Goal: Information Seeking & Learning: Learn about a topic

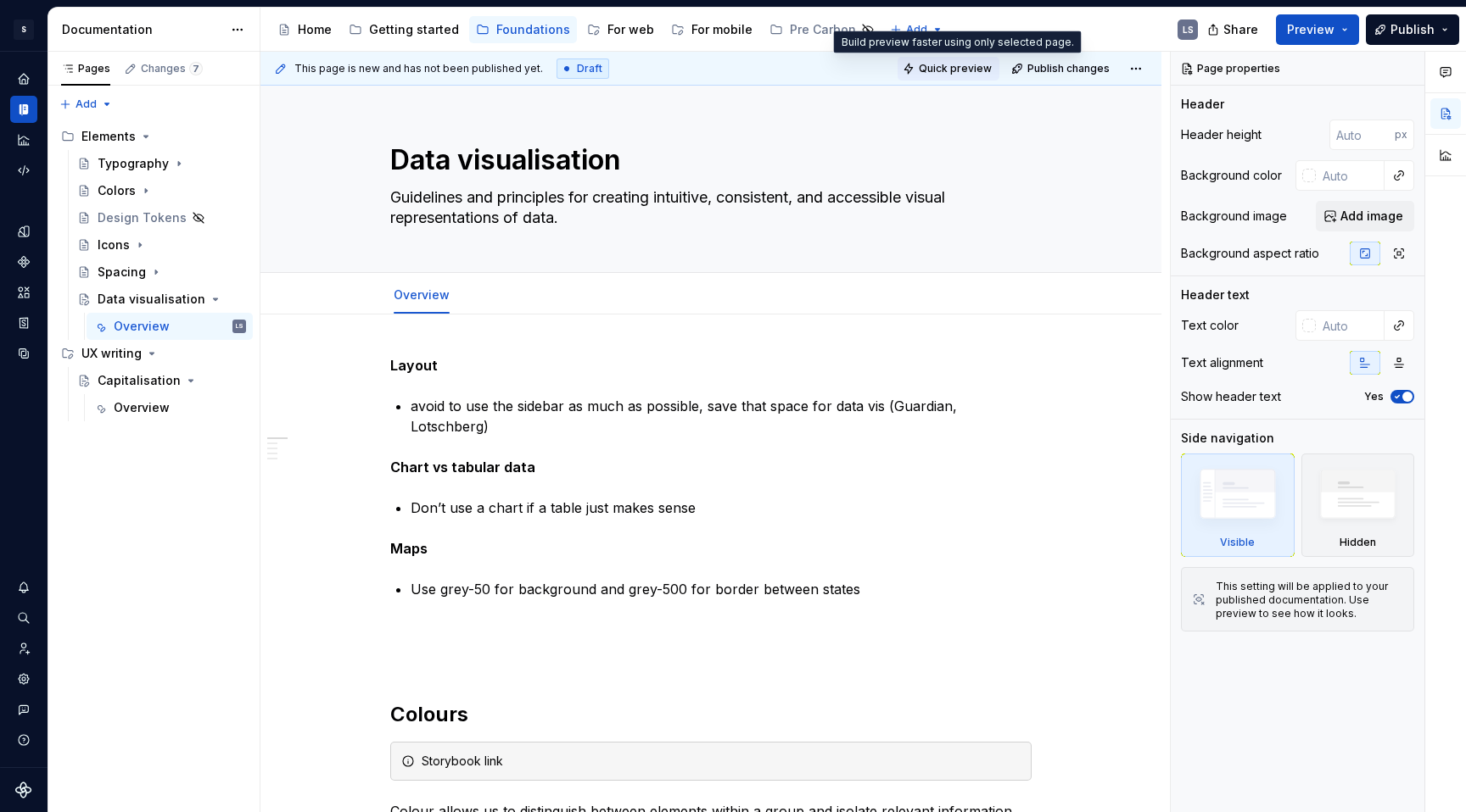
click at [979, 68] on span "Quick preview" at bounding box center [954, 69] width 73 height 14
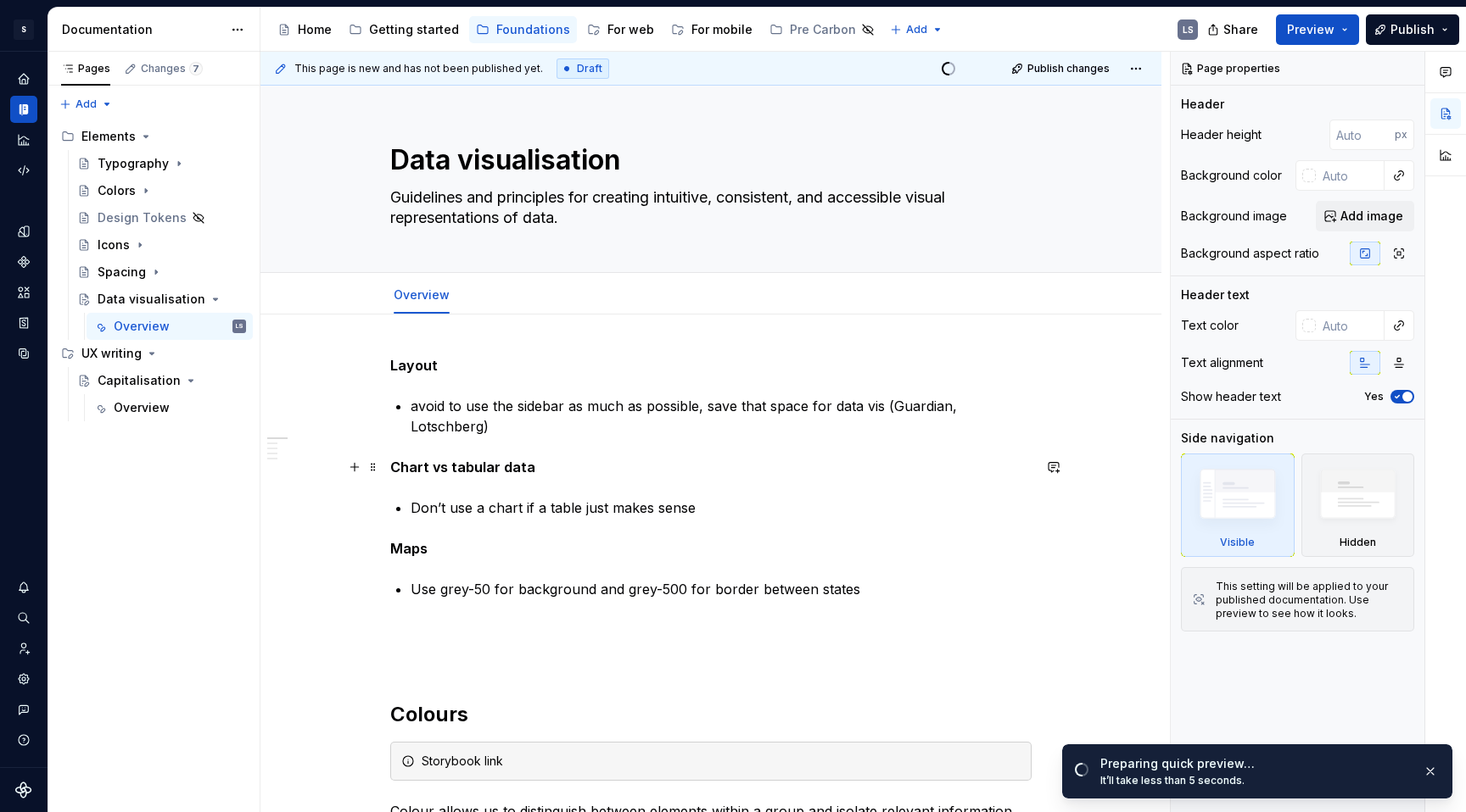
click at [472, 472] on strong "Chart vs tabular data" at bounding box center [462, 466] width 145 height 17
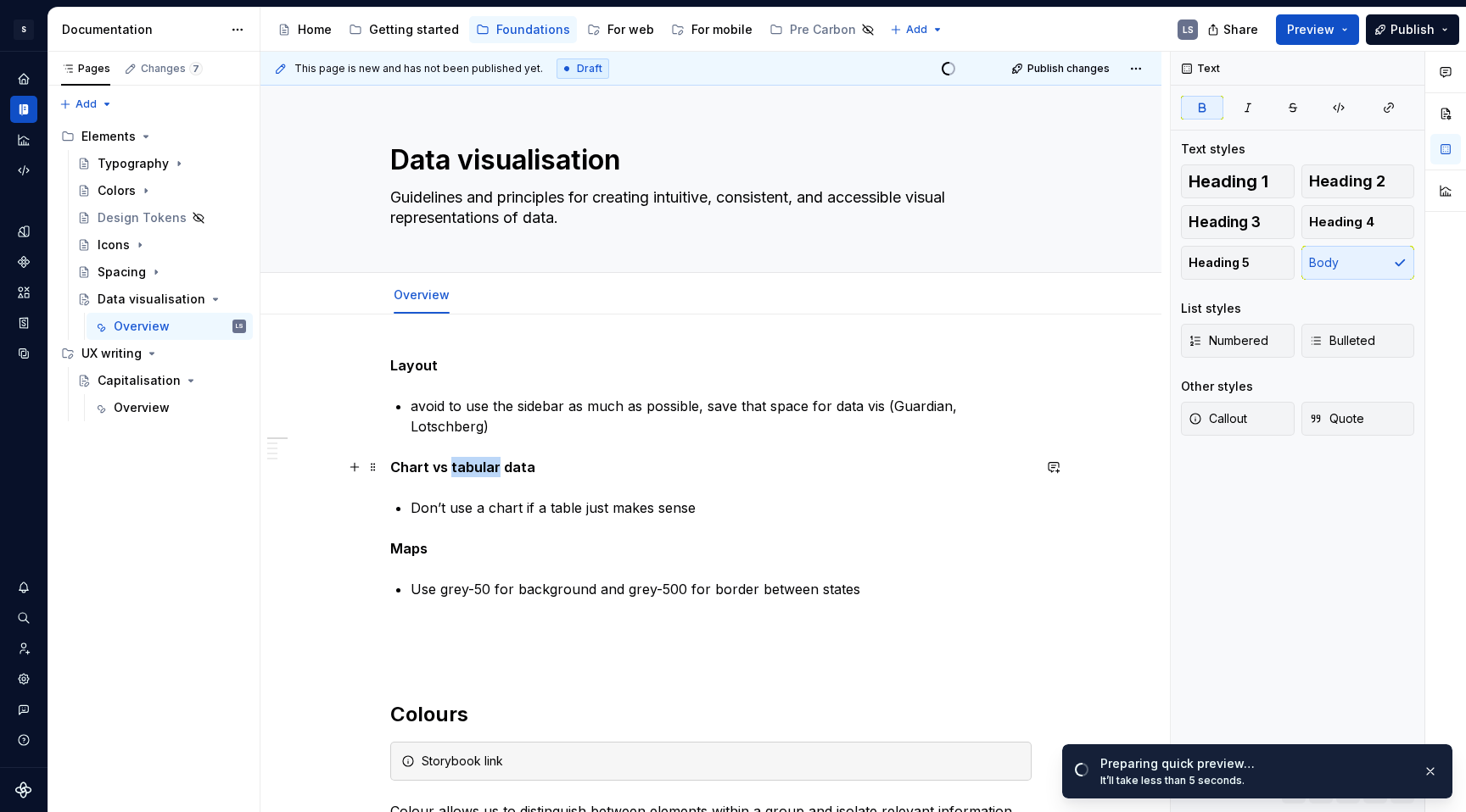
click at [472, 472] on strong "Chart vs tabular data" at bounding box center [462, 466] width 145 height 17
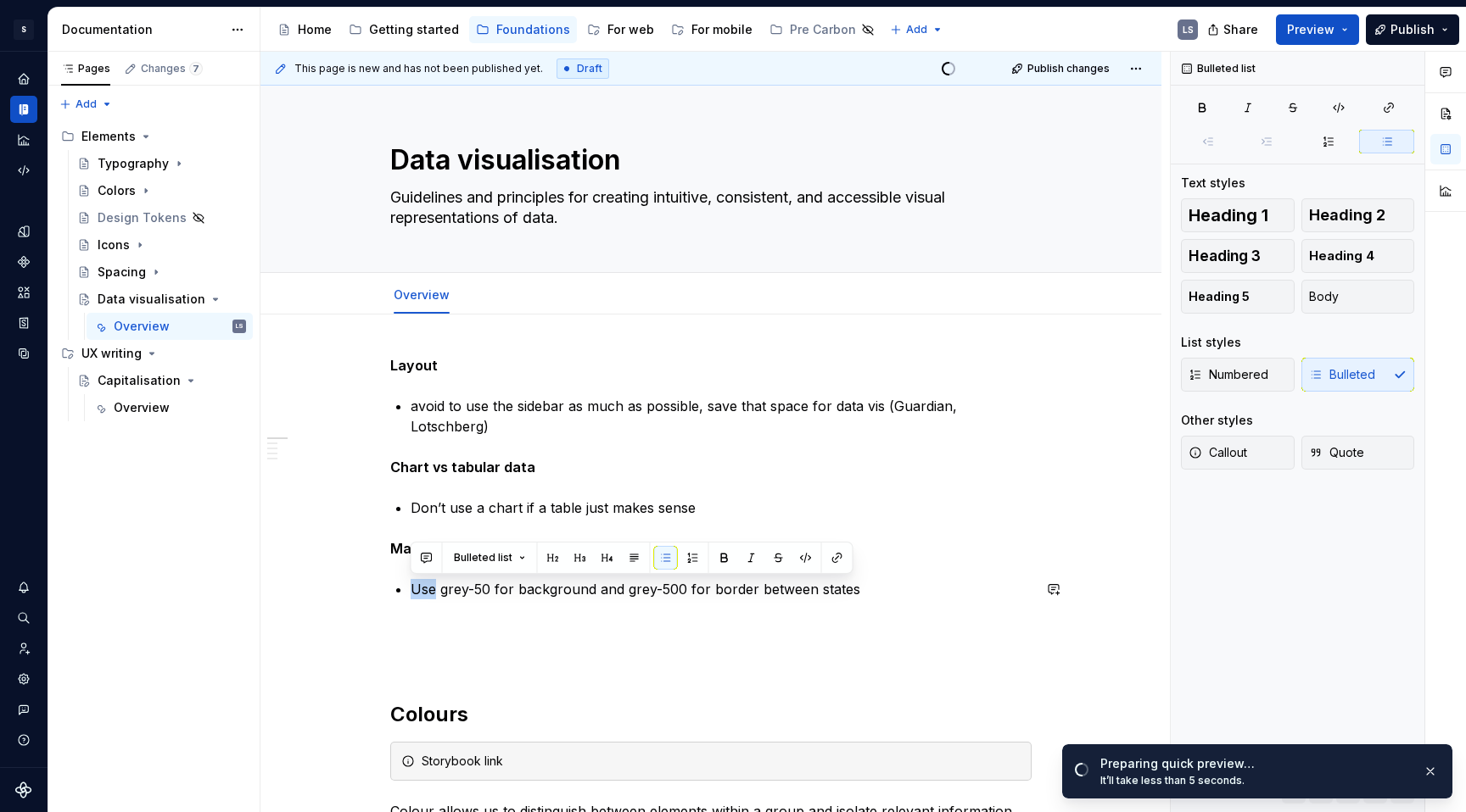
click at [732, 591] on p "Use grey-50 for background and grey-500 for border between states" at bounding box center [721, 589] width 621 height 21
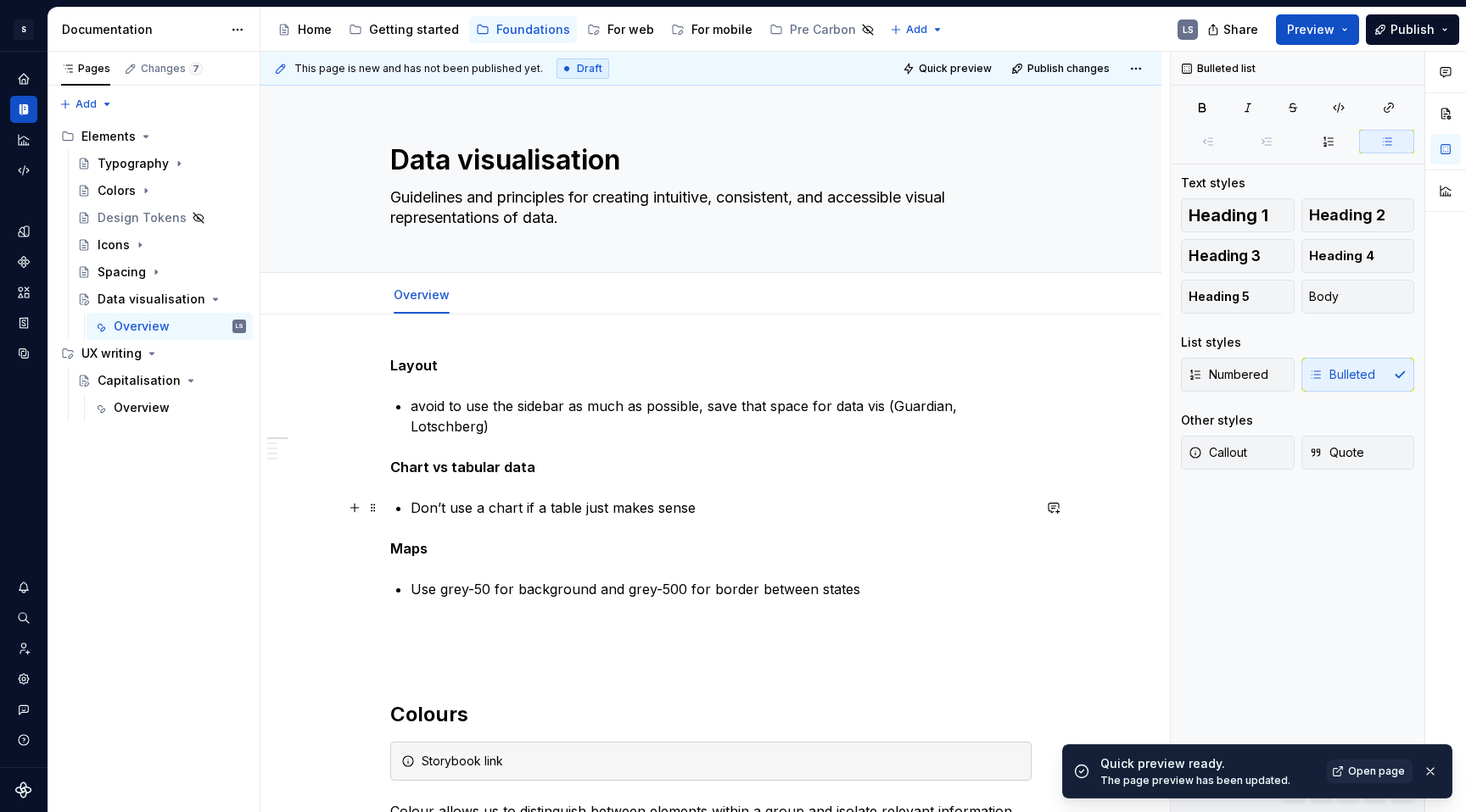
click at [616, 508] on p "Don’t use a chart if a table just makes sense" at bounding box center [721, 508] width 621 height 21
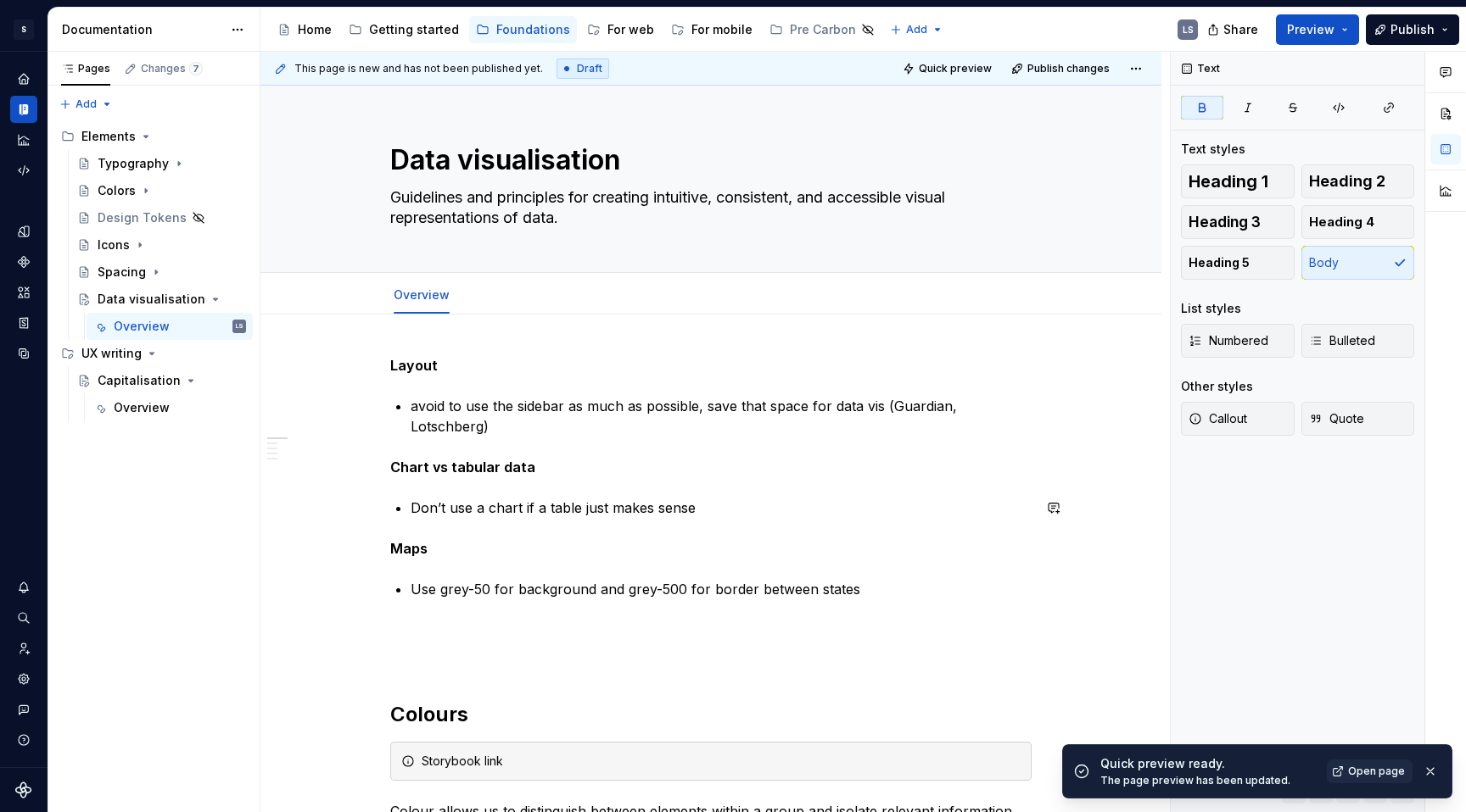
click at [489, 470] on strong "Chart vs tabular data" at bounding box center [462, 466] width 145 height 17
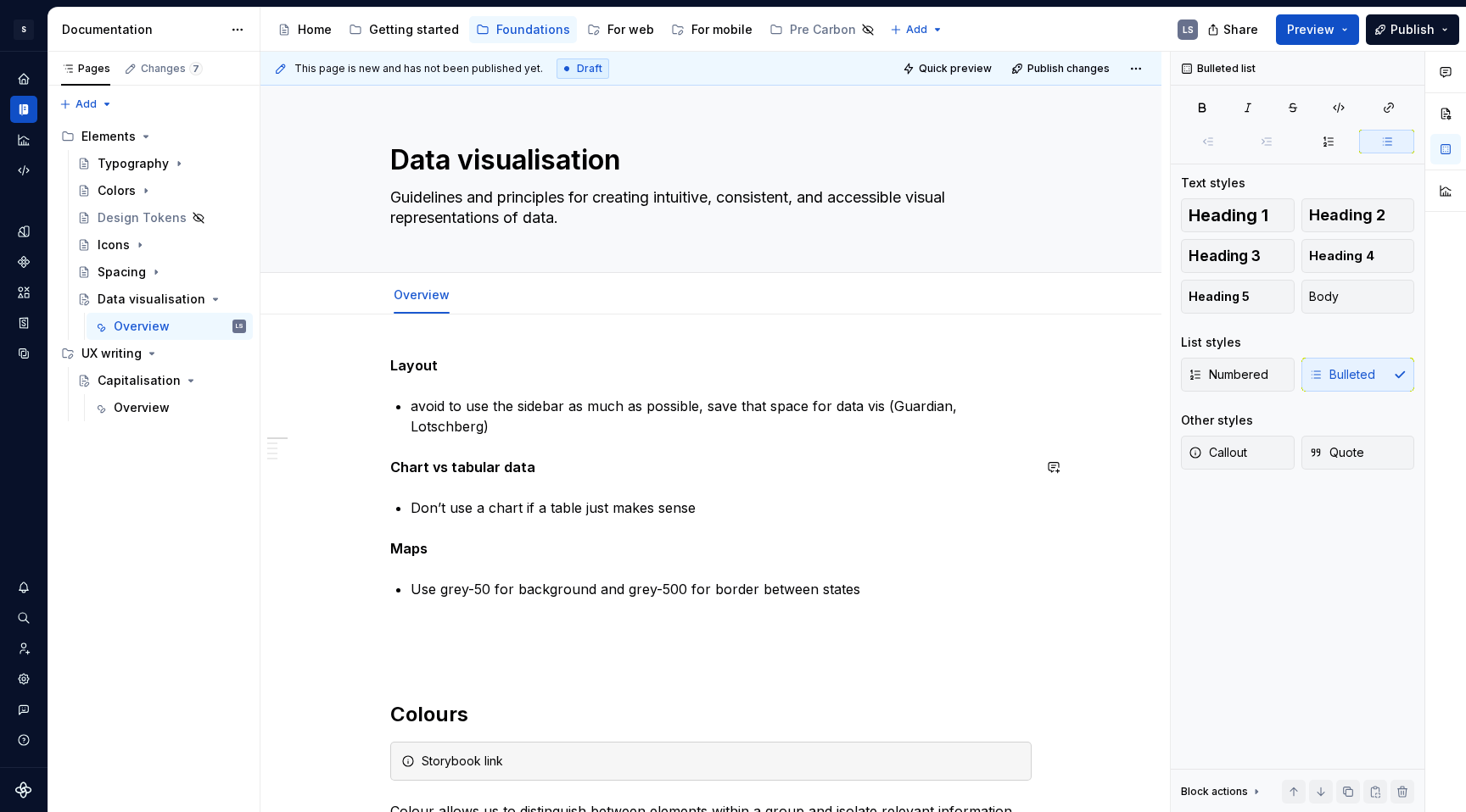
type textarea "*"
click at [861, 589] on p "Use grey-50 for background and grey-500 for border between states" at bounding box center [721, 589] width 621 height 21
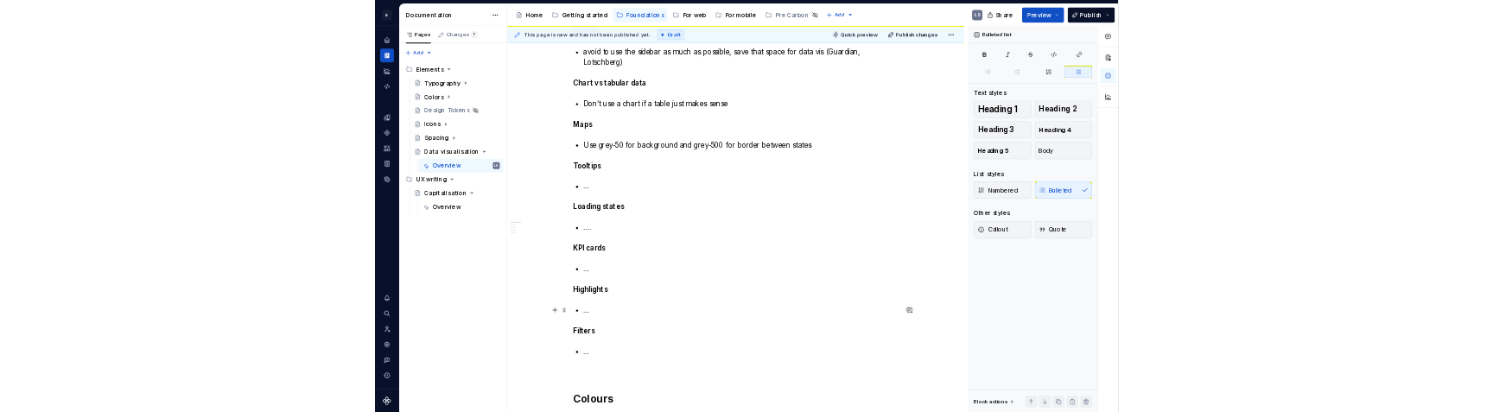
scroll to position [315, 0]
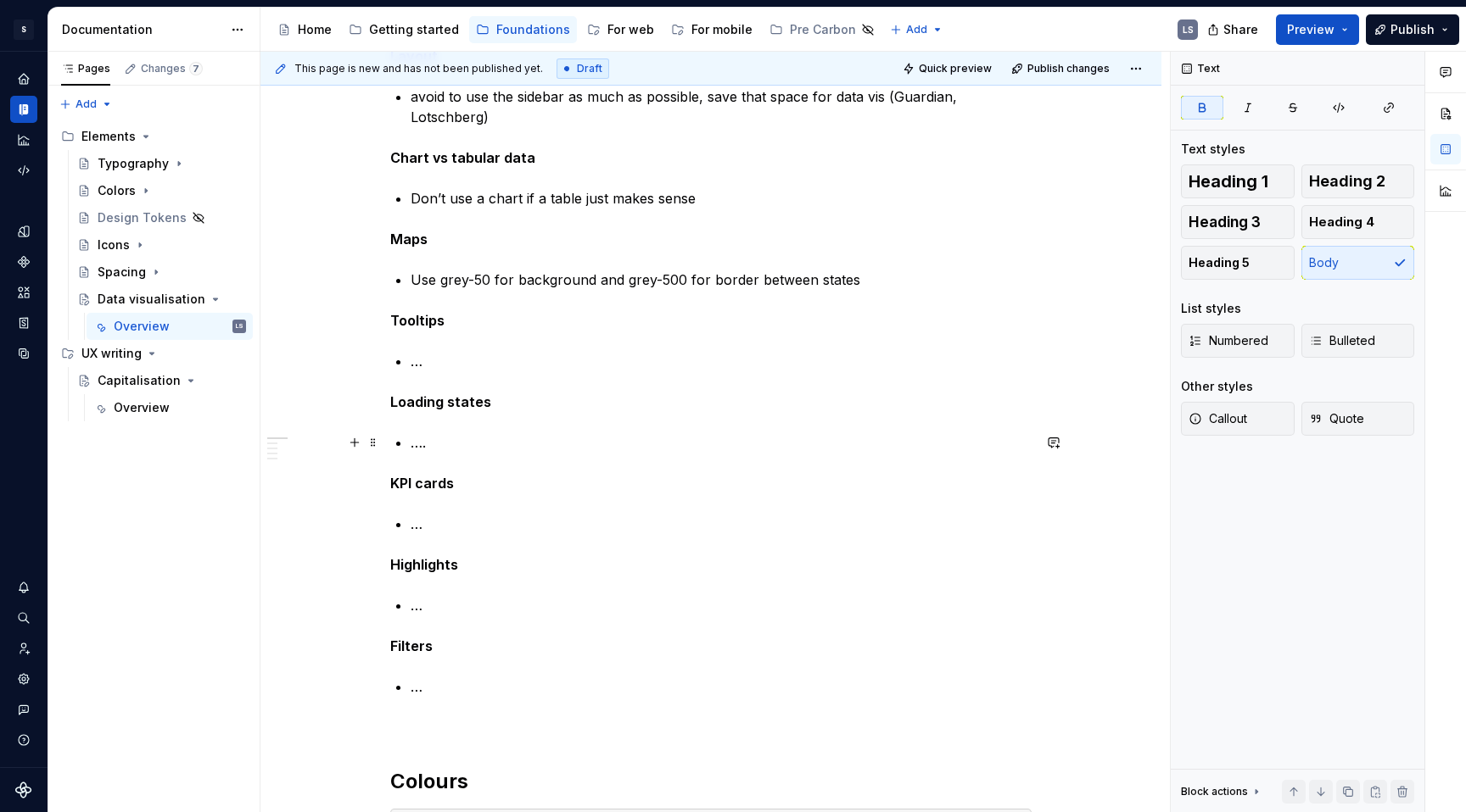
click at [461, 445] on p "…." at bounding box center [721, 443] width 621 height 21
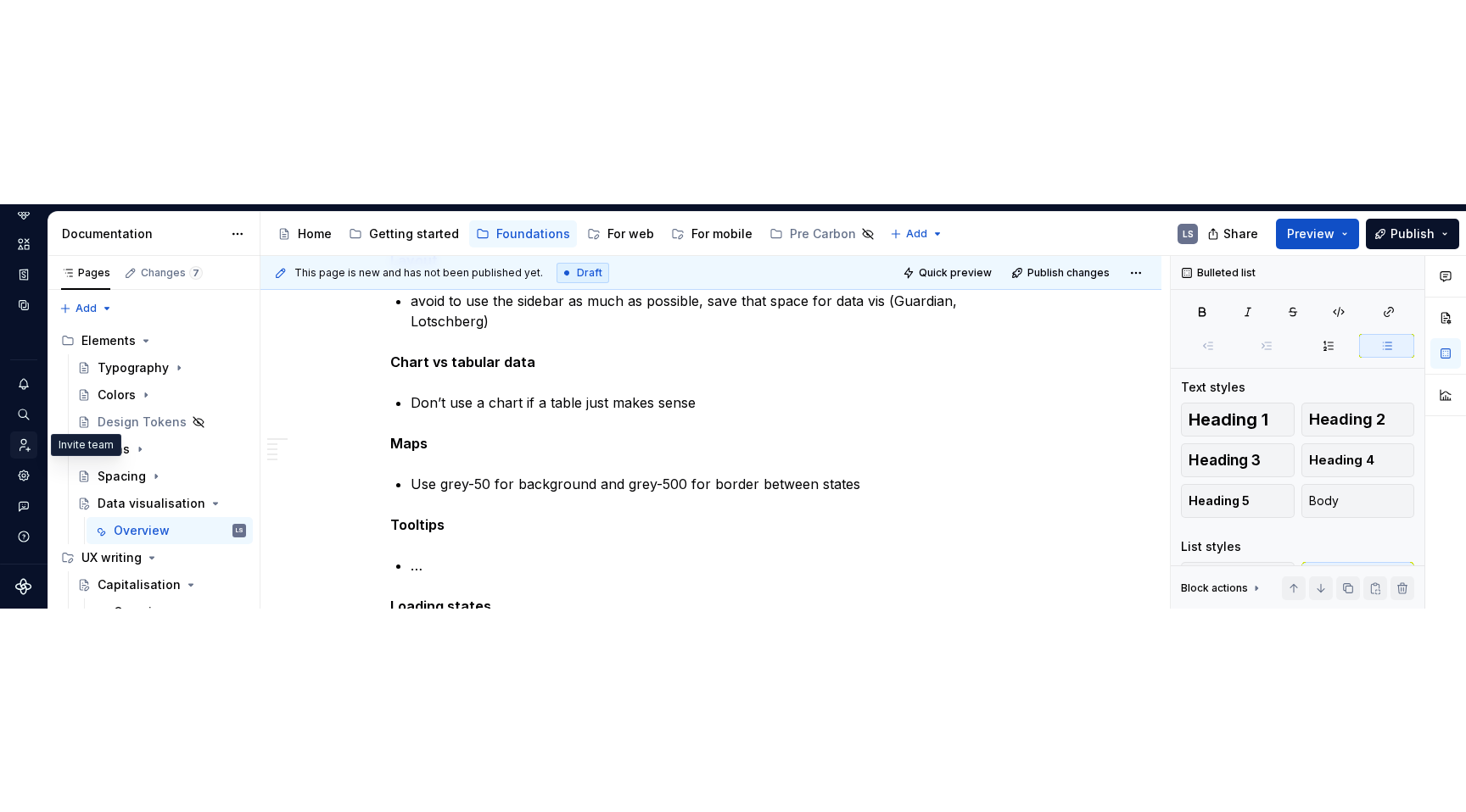
scroll to position [0, 0]
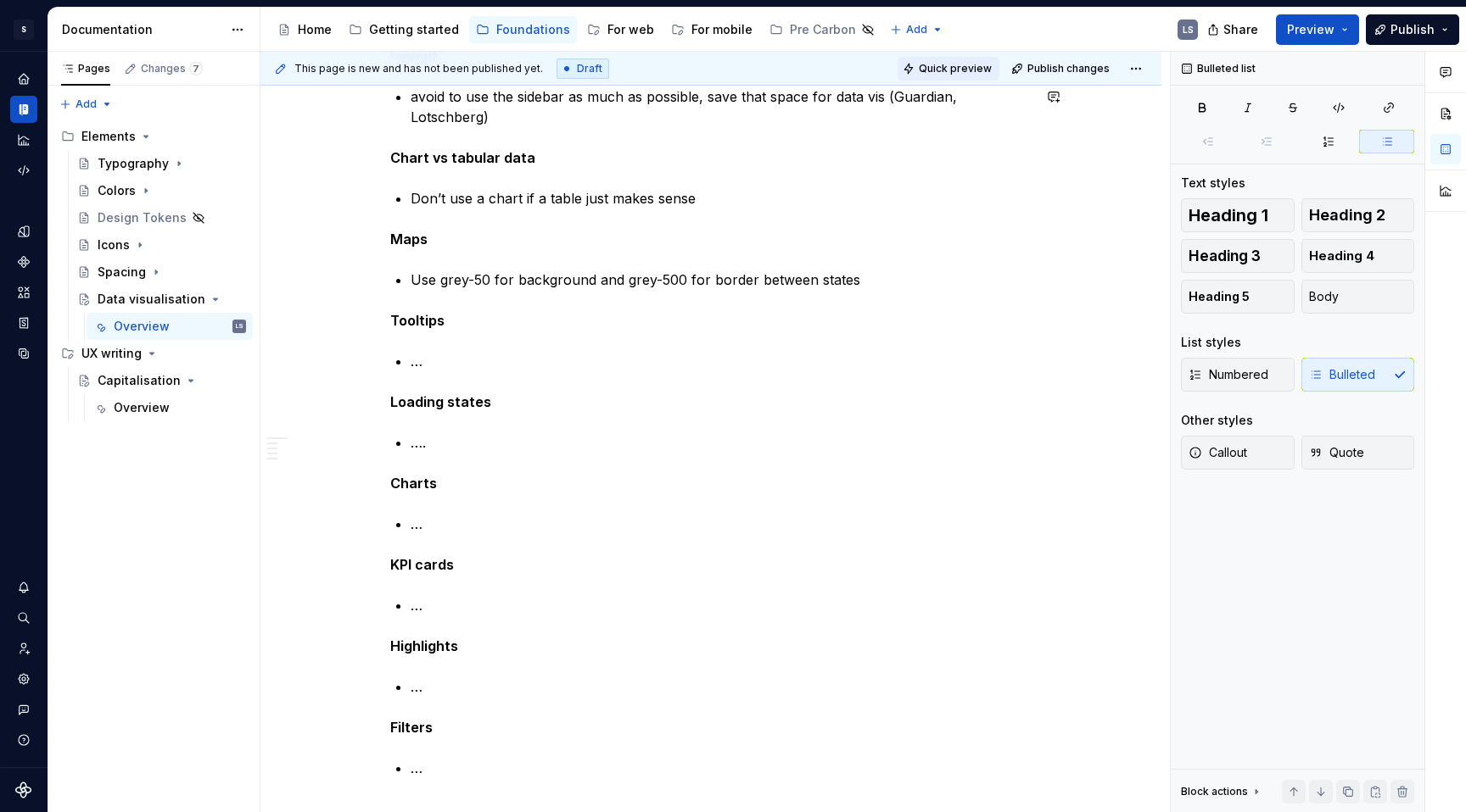
click at [967, 70] on span "Quick preview" at bounding box center [954, 69] width 73 height 14
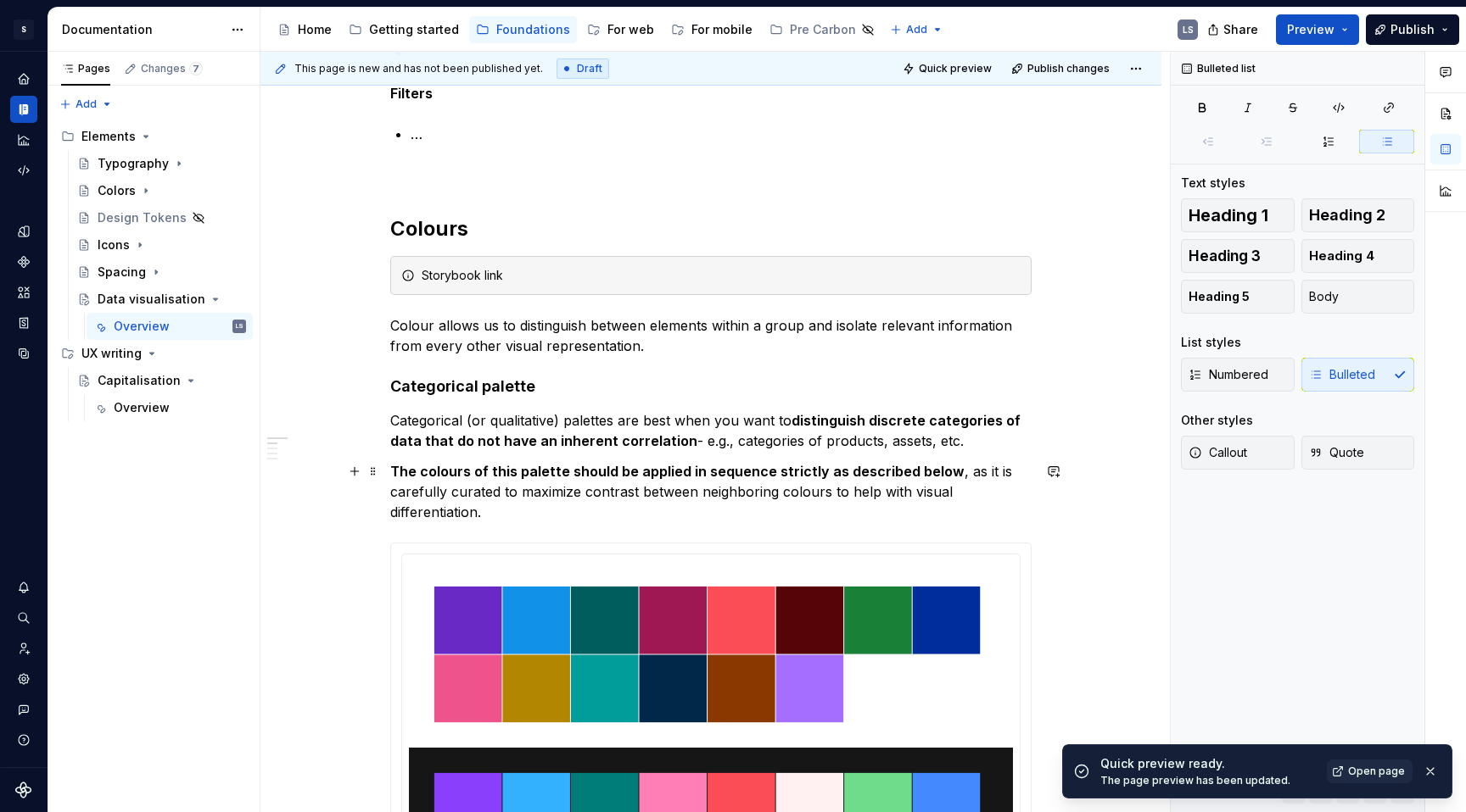
scroll to position [945, 0]
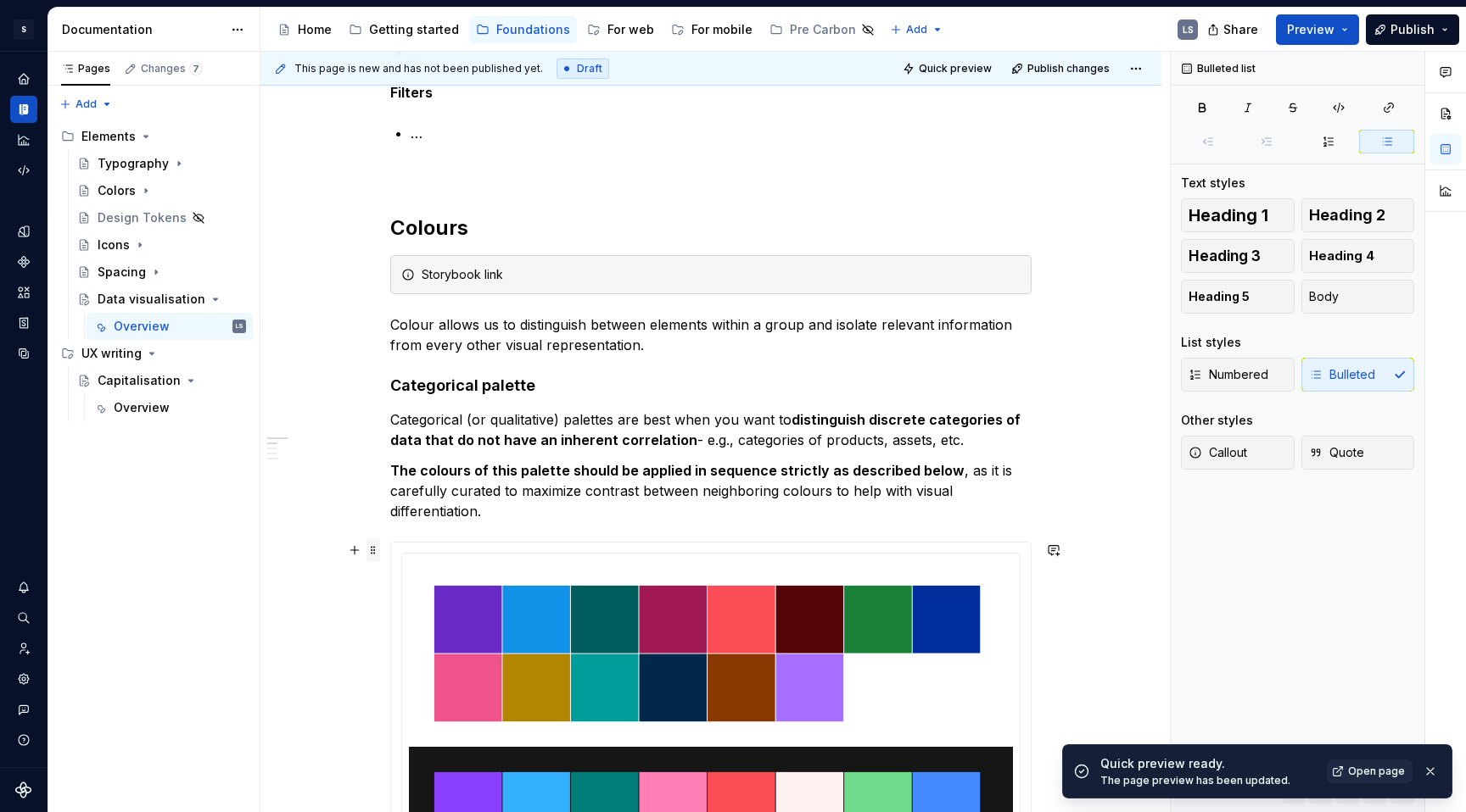
click at [372, 551] on span at bounding box center [373, 550] width 14 height 24
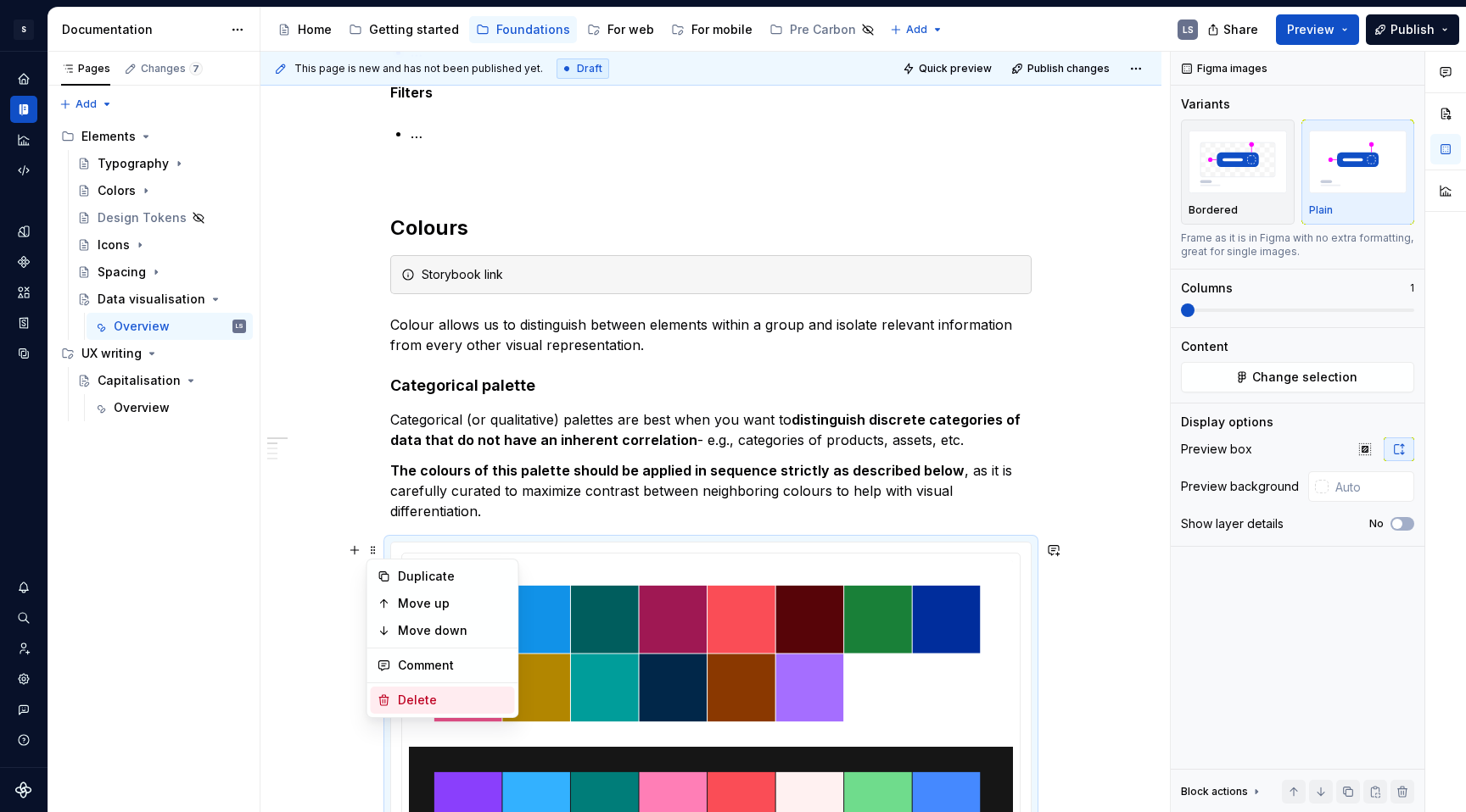
click at [421, 697] on div "Delete" at bounding box center [453, 700] width 110 height 17
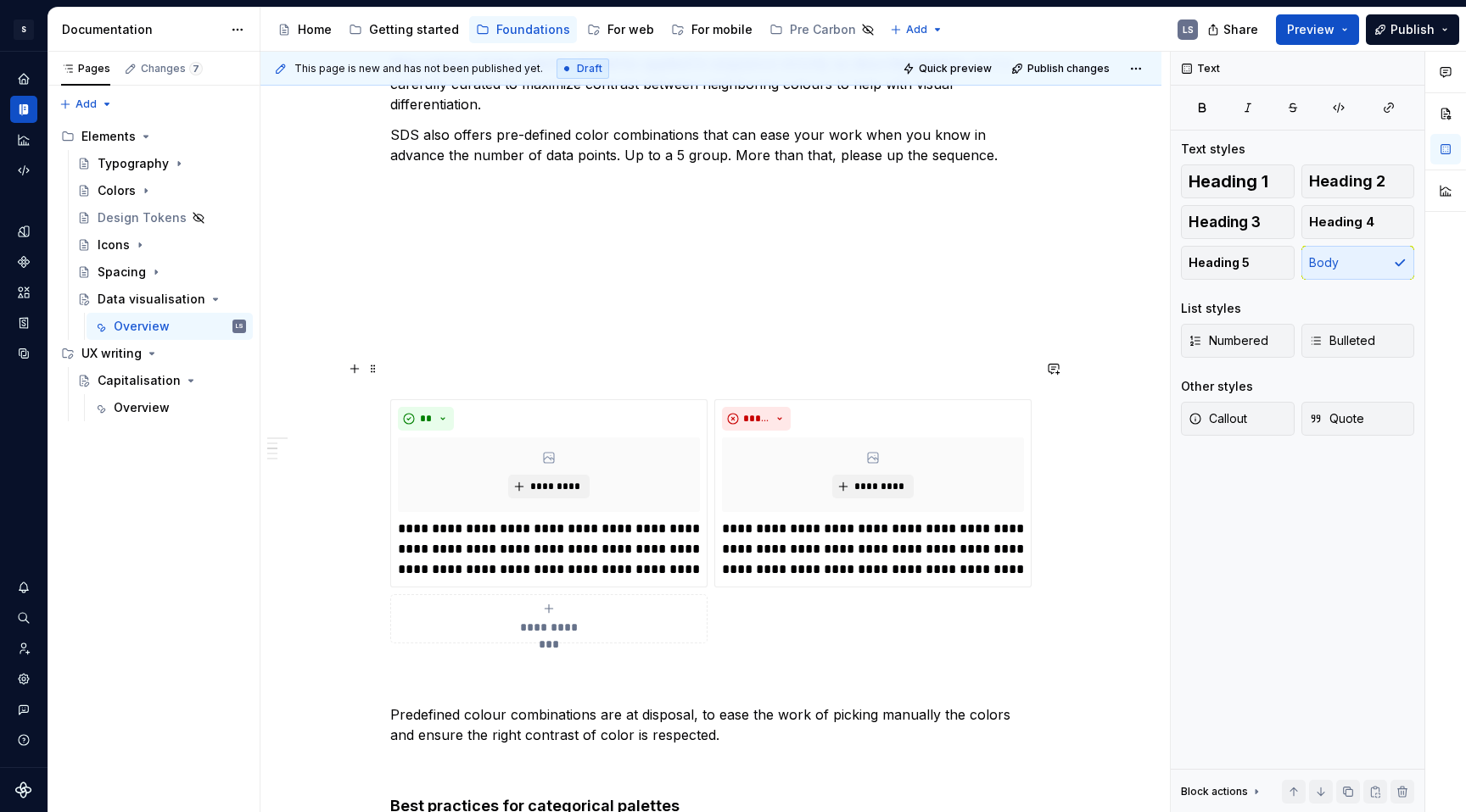
scroll to position [1329, 0]
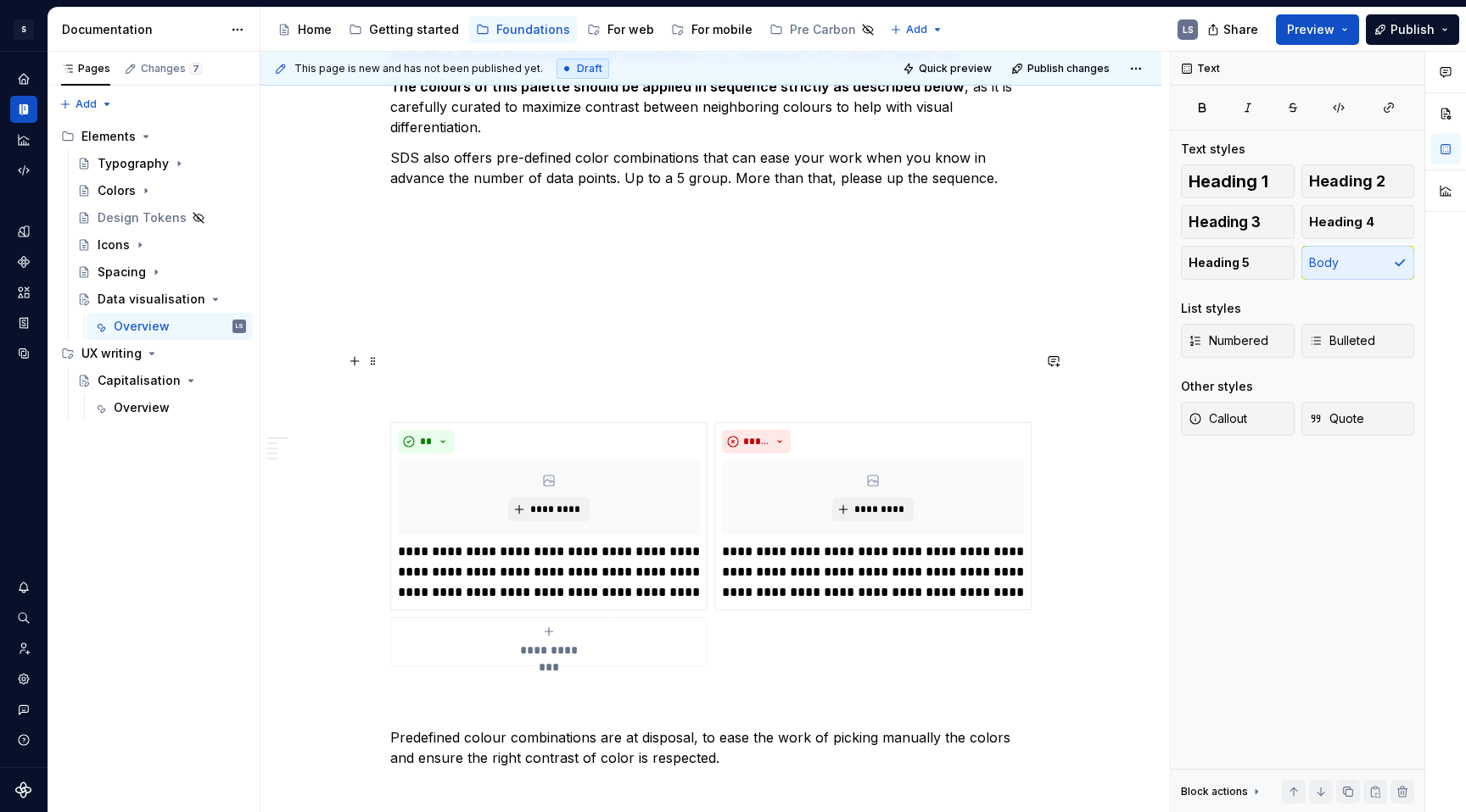
click at [440, 355] on p at bounding box center [710, 361] width 641 height 21
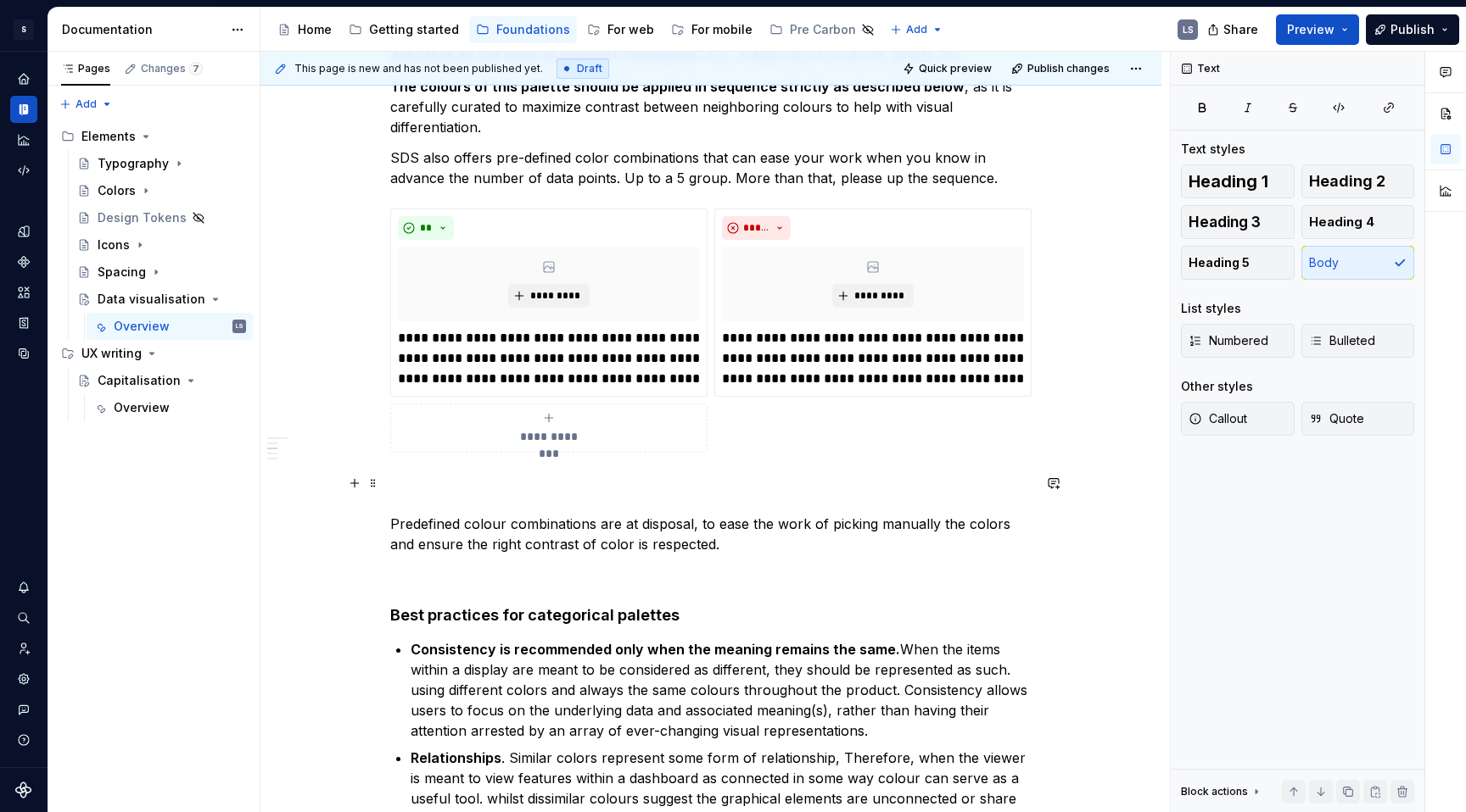
click at [414, 481] on p "Predefined colour combinations are at disposal, to ease the work of picking man…" at bounding box center [710, 514] width 641 height 81
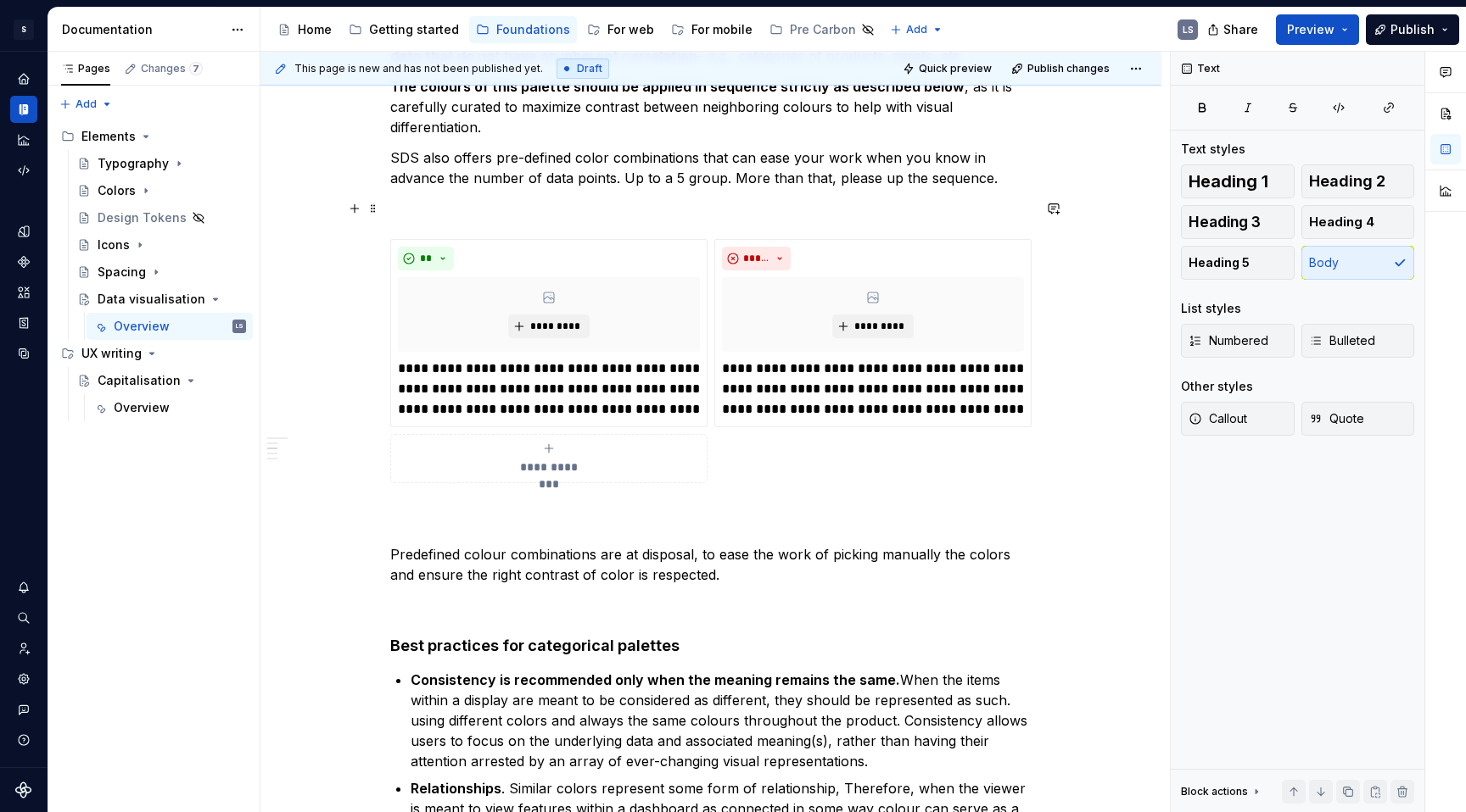
click at [486, 208] on p at bounding box center [710, 208] width 641 height 21
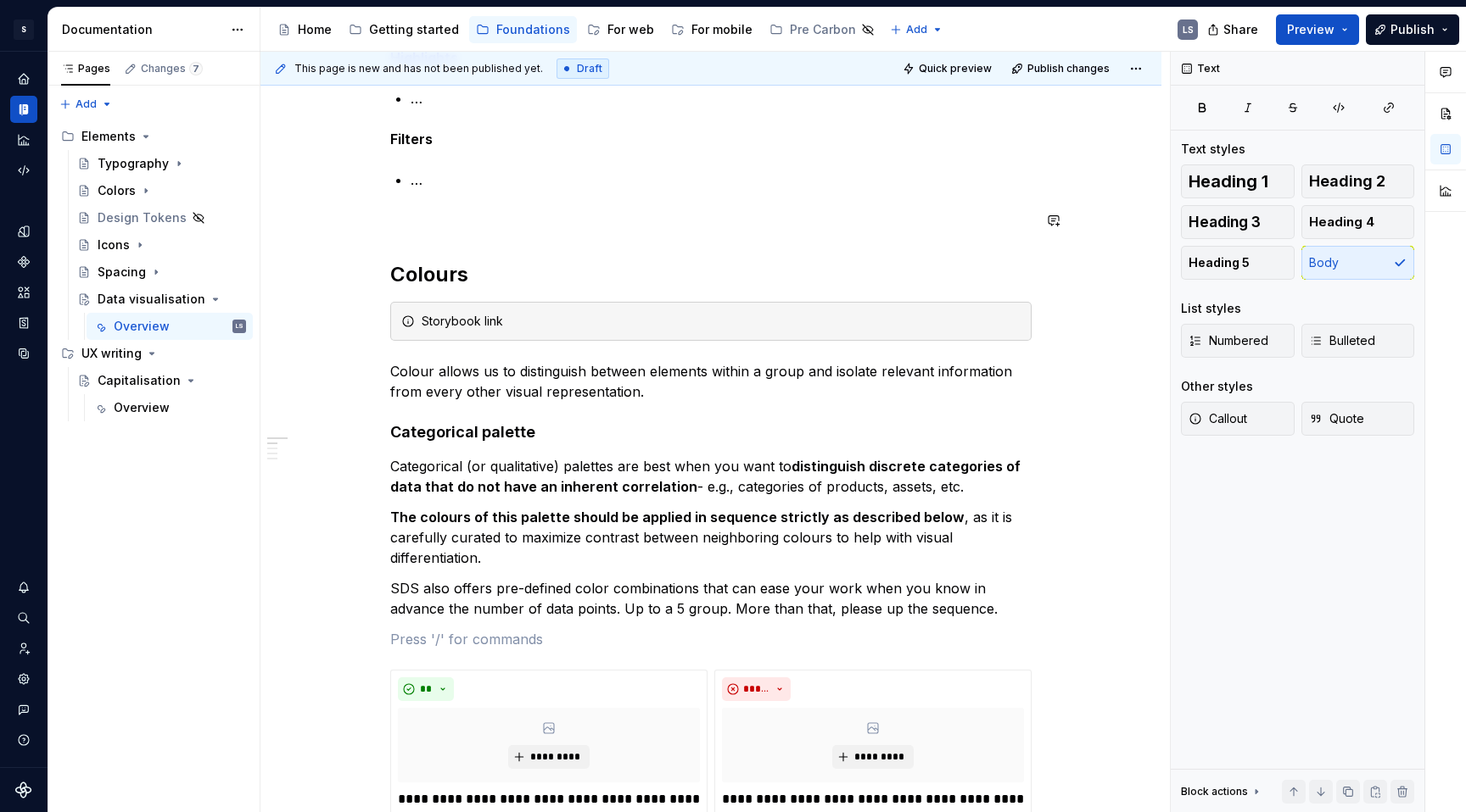
scroll to position [894, 0]
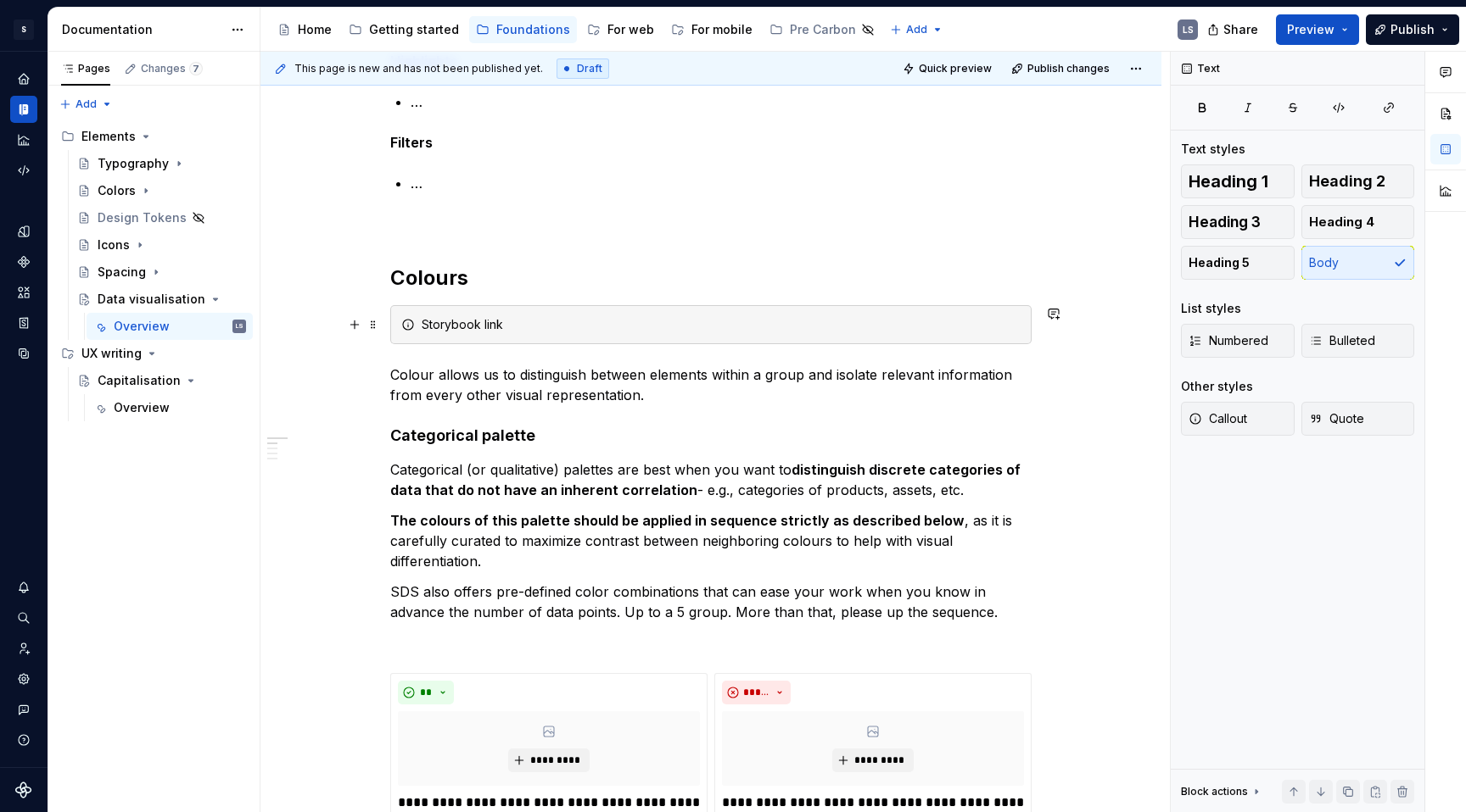
click at [374, 328] on span at bounding box center [373, 325] width 14 height 24
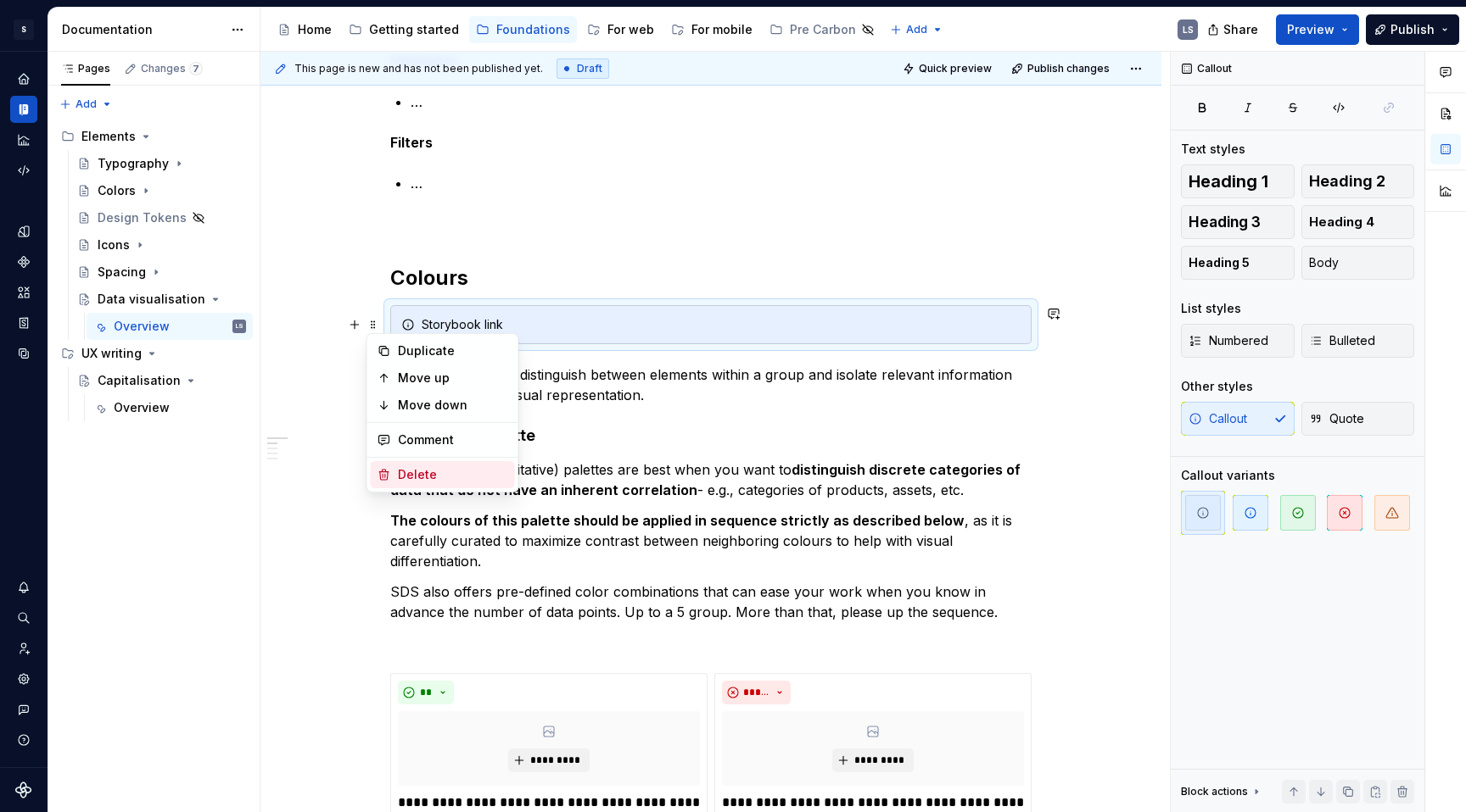
click at [407, 472] on div "Delete" at bounding box center [453, 474] width 110 height 17
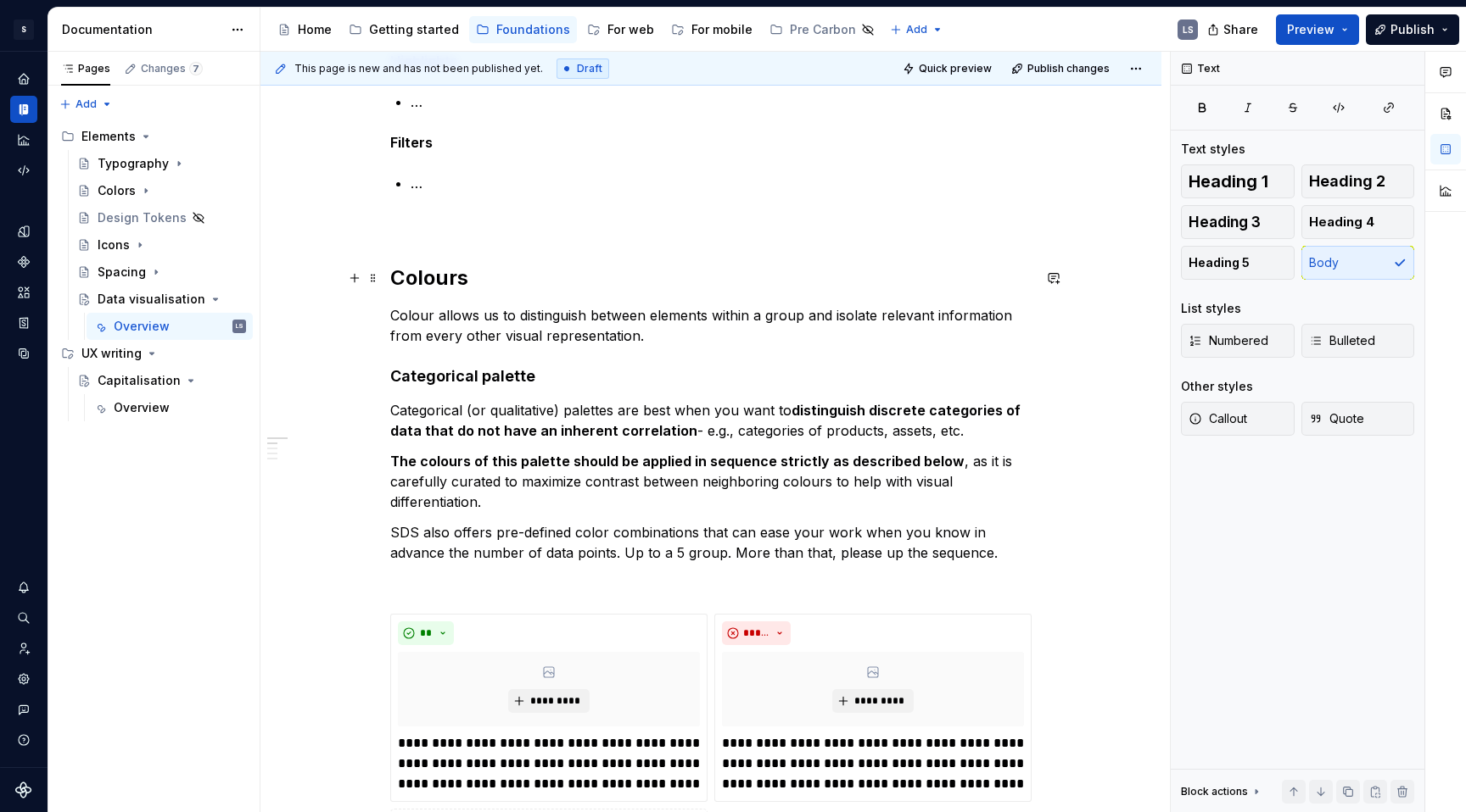
click at [627, 291] on h2 "Colours" at bounding box center [710, 278] width 641 height 27
click at [540, 224] on p at bounding box center [710, 224] width 641 height 21
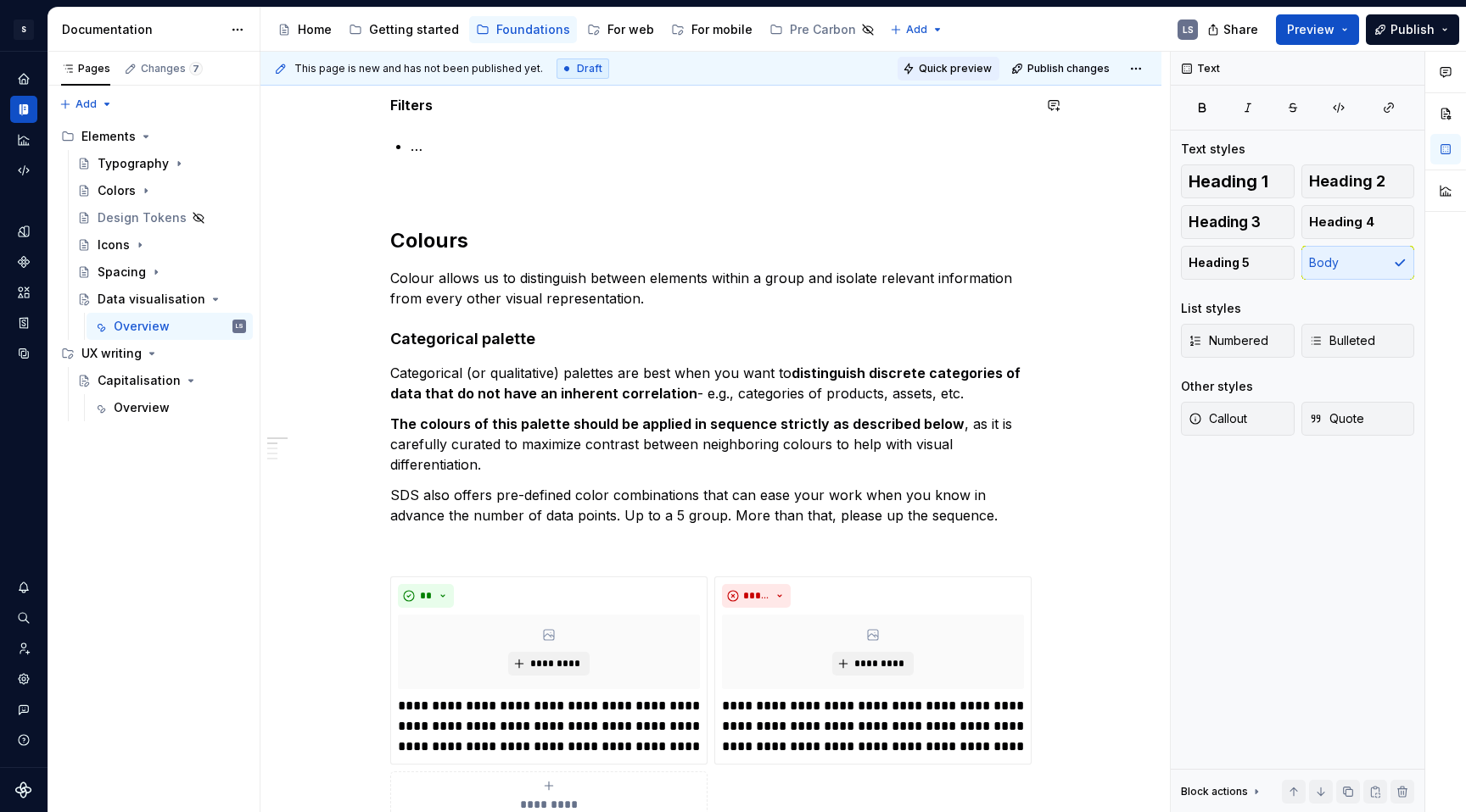
click at [944, 62] on span "Quick preview" at bounding box center [954, 69] width 73 height 14
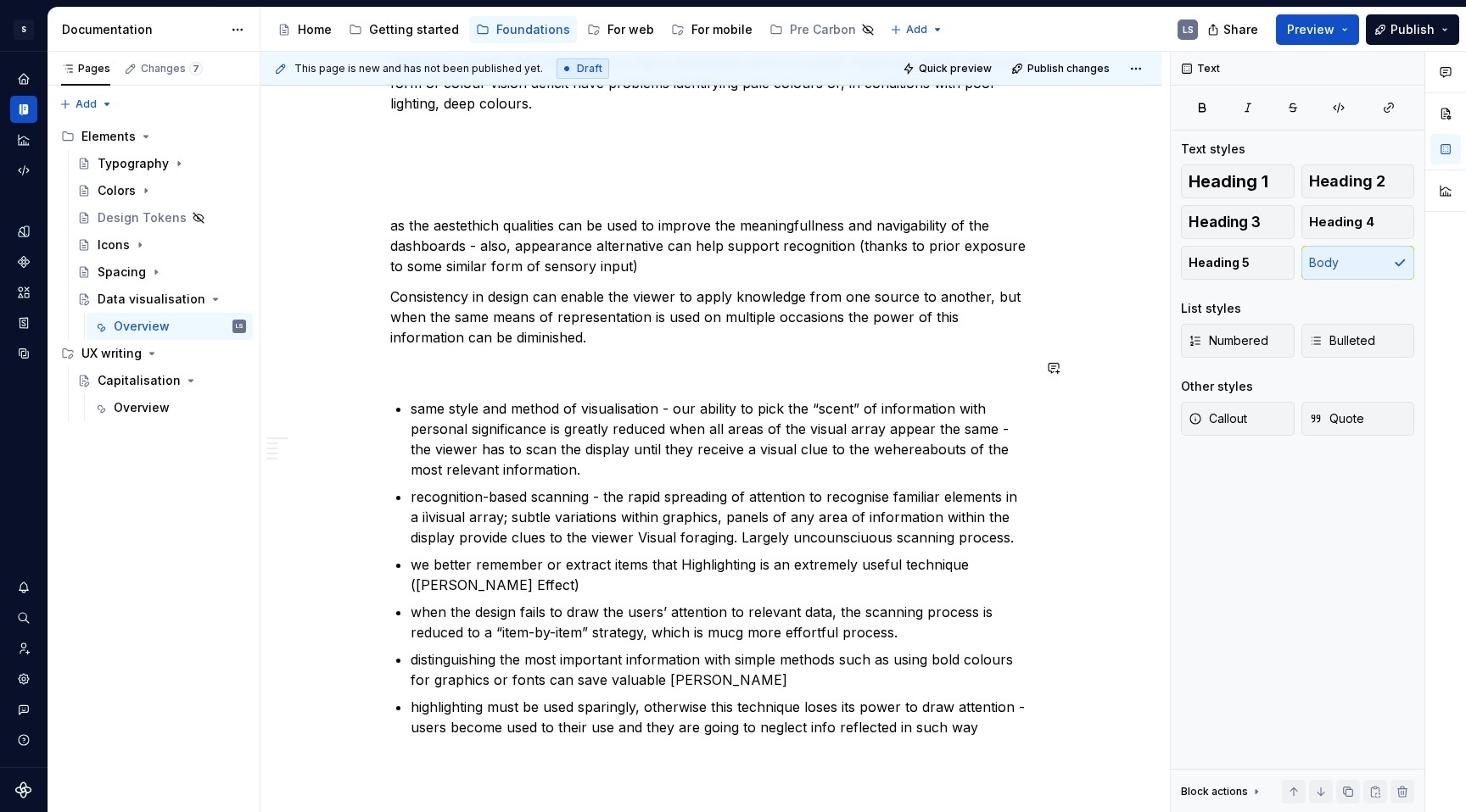
scroll to position [2734, 0]
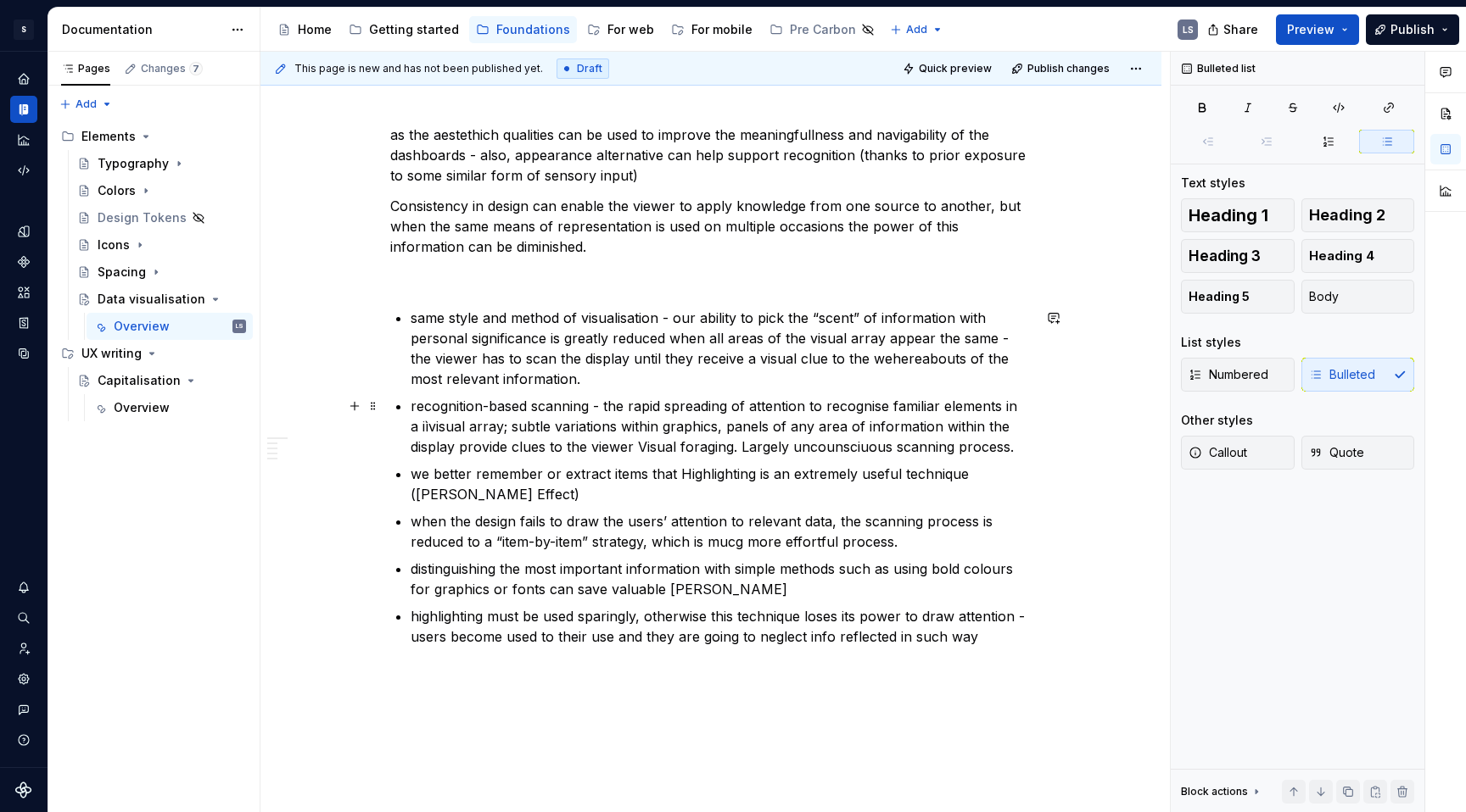
scroll to position [2894, 0]
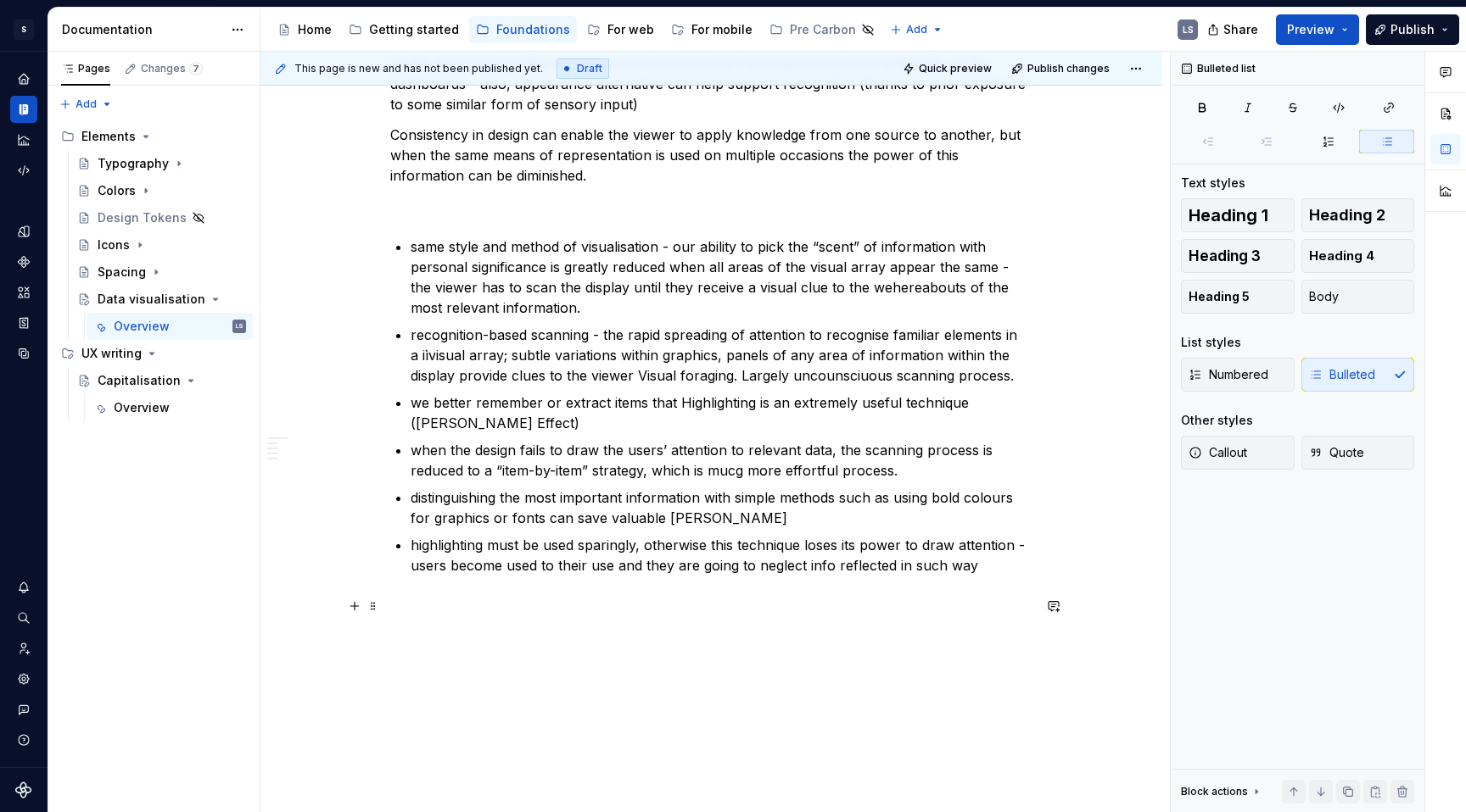
click at [795, 608] on p at bounding box center [710, 606] width 641 height 21
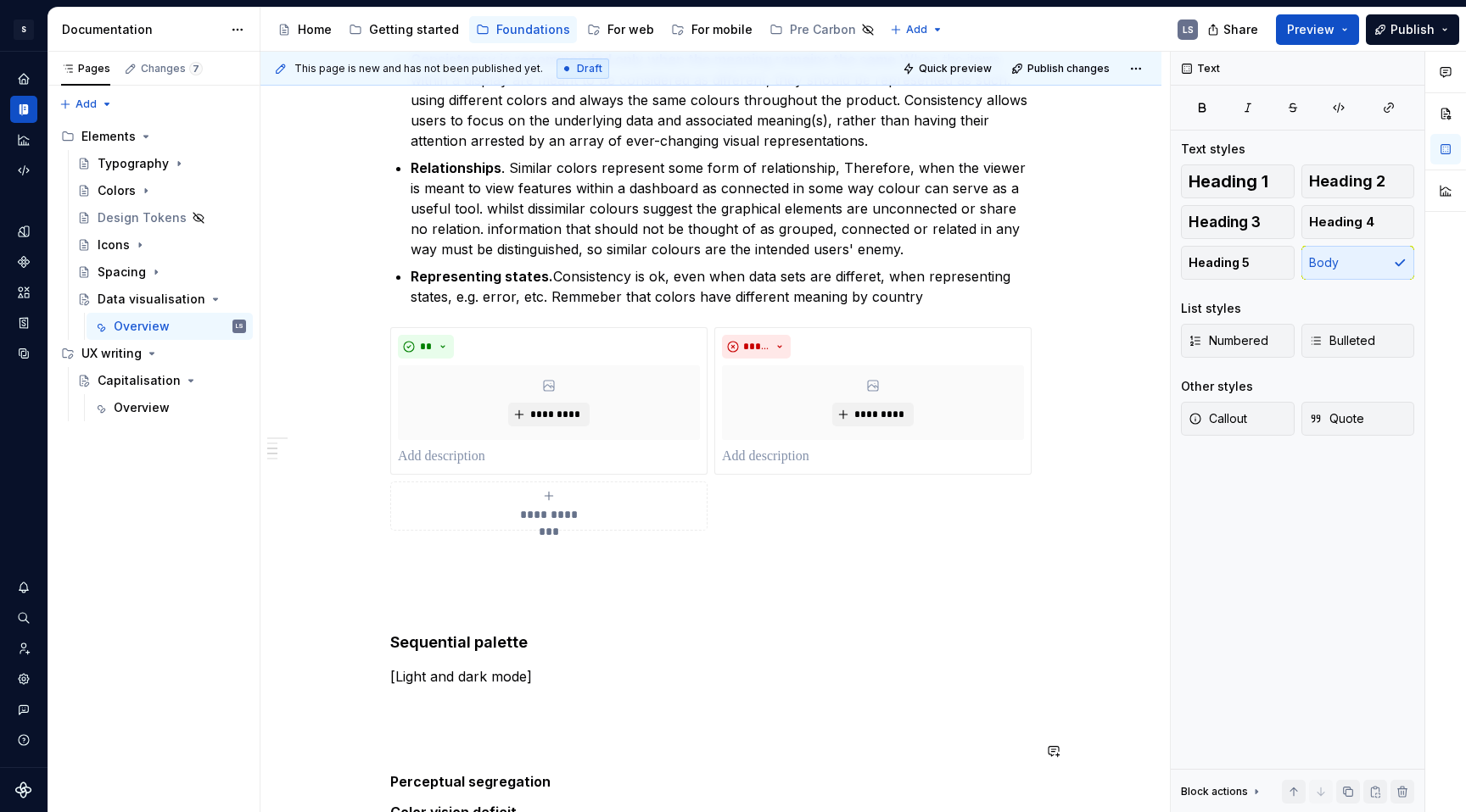
scroll to position [1740, 0]
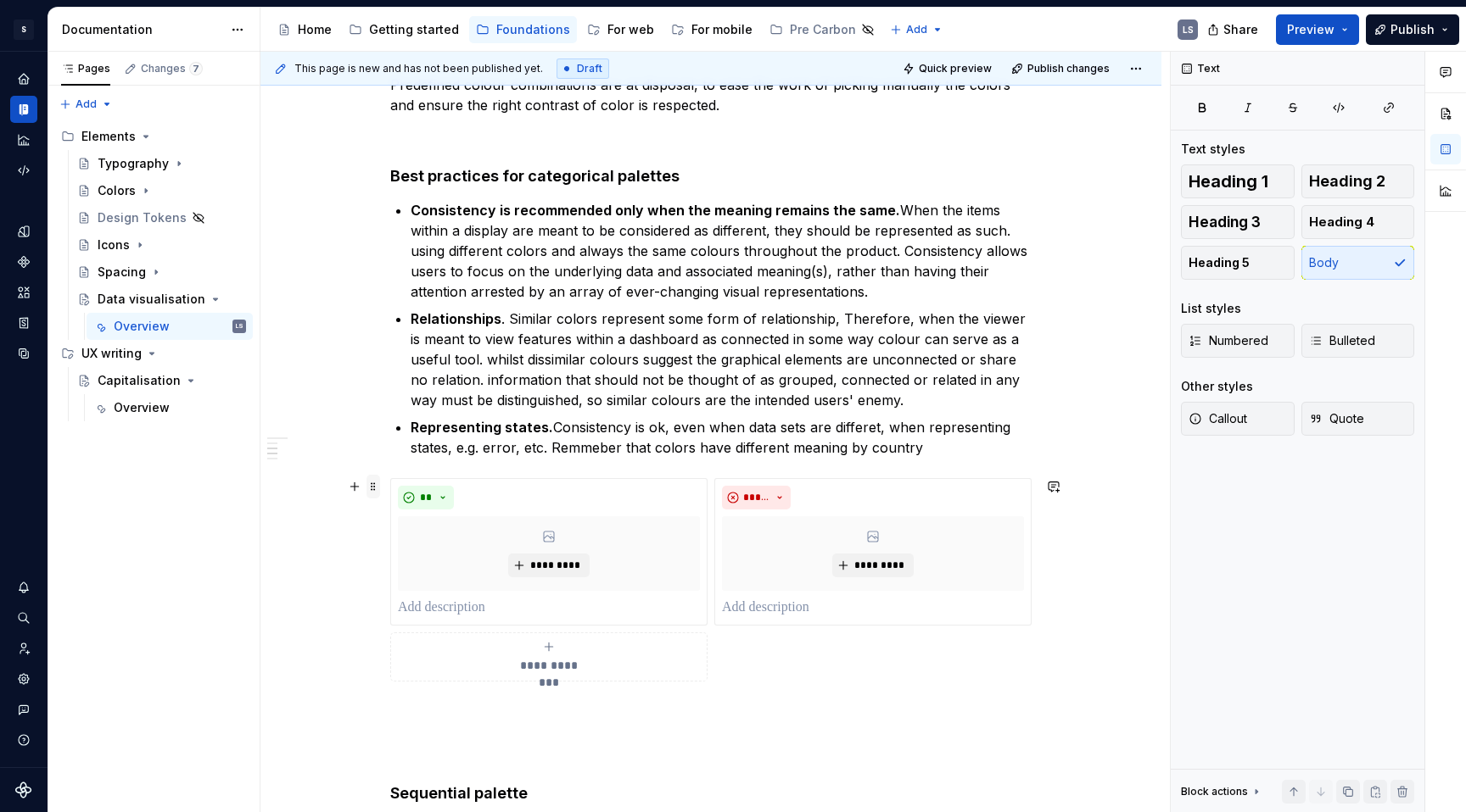
click at [373, 487] on span at bounding box center [373, 487] width 14 height 24
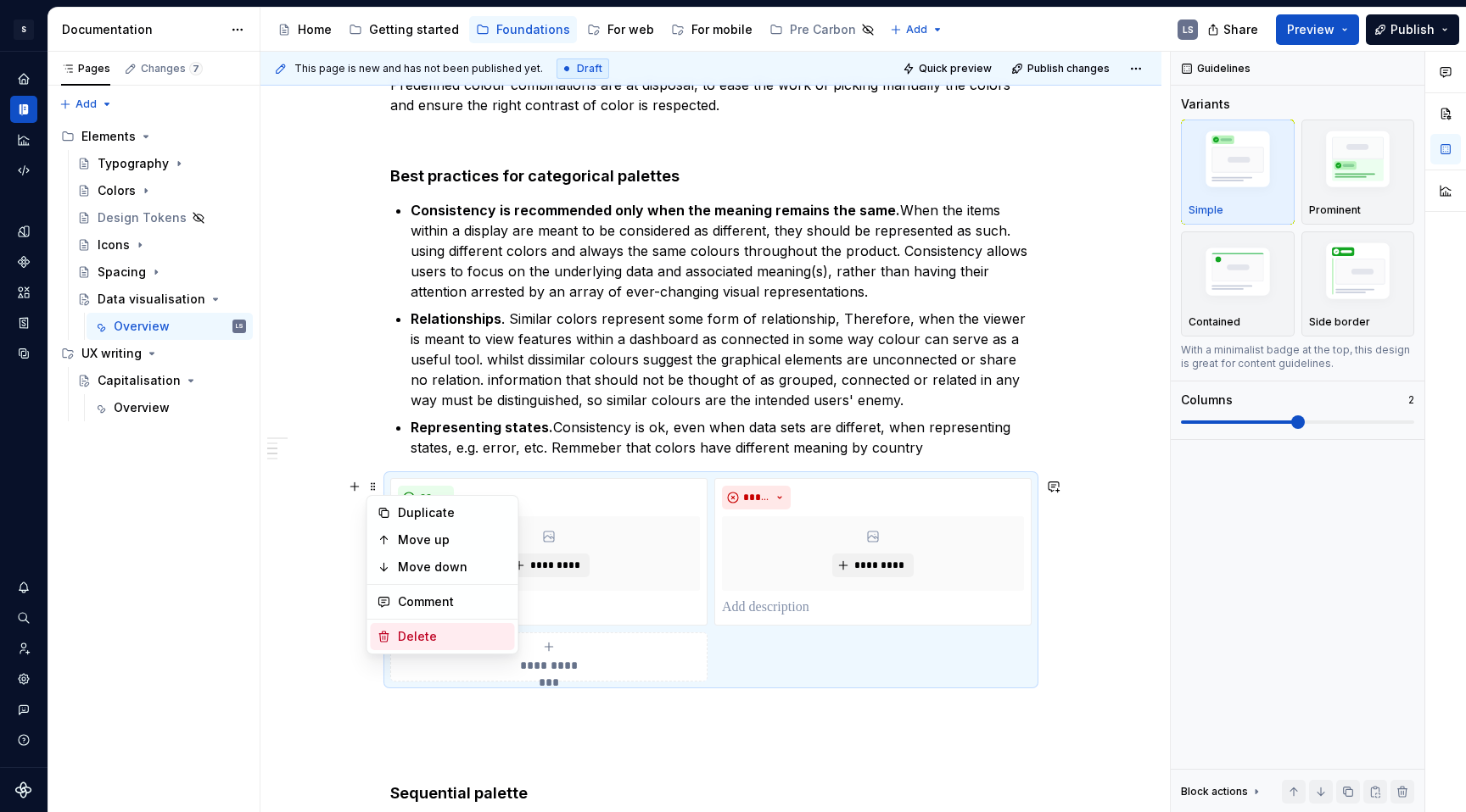
click at [424, 631] on div "Delete" at bounding box center [453, 636] width 110 height 17
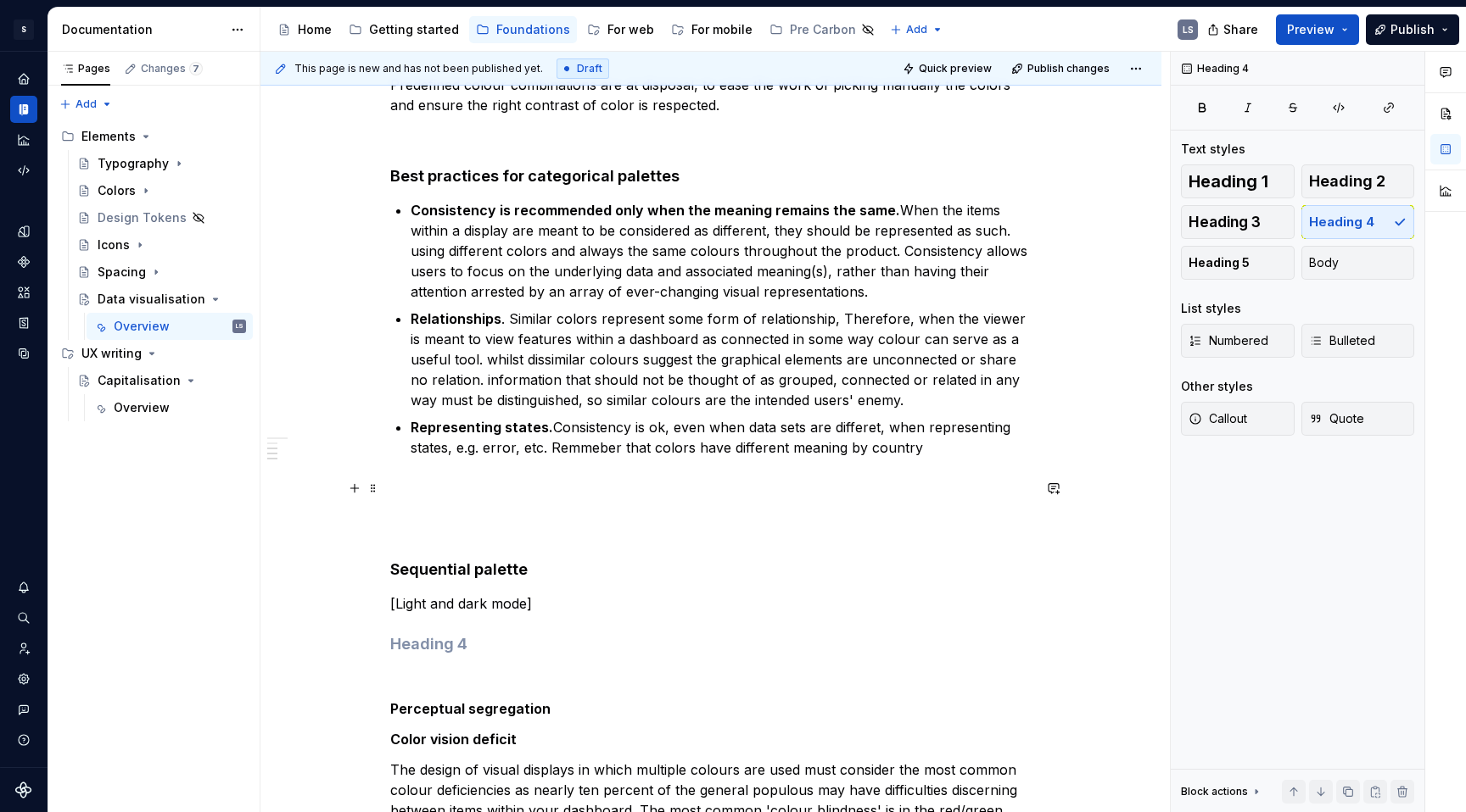
click at [481, 534] on p at bounding box center [710, 509] width 641 height 61
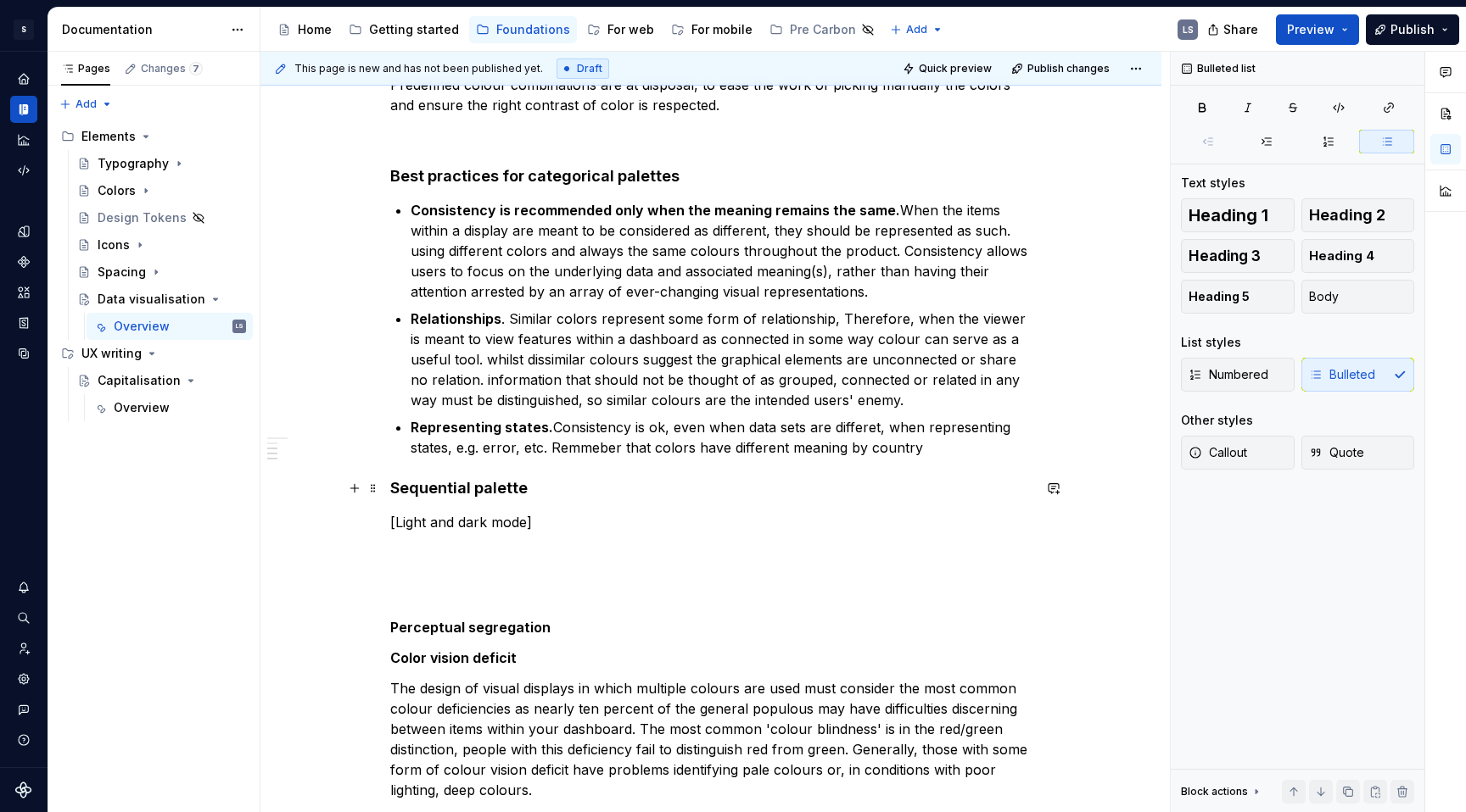
click at [307, 481] on div "**********" at bounding box center [710, 152] width 900 height 3154
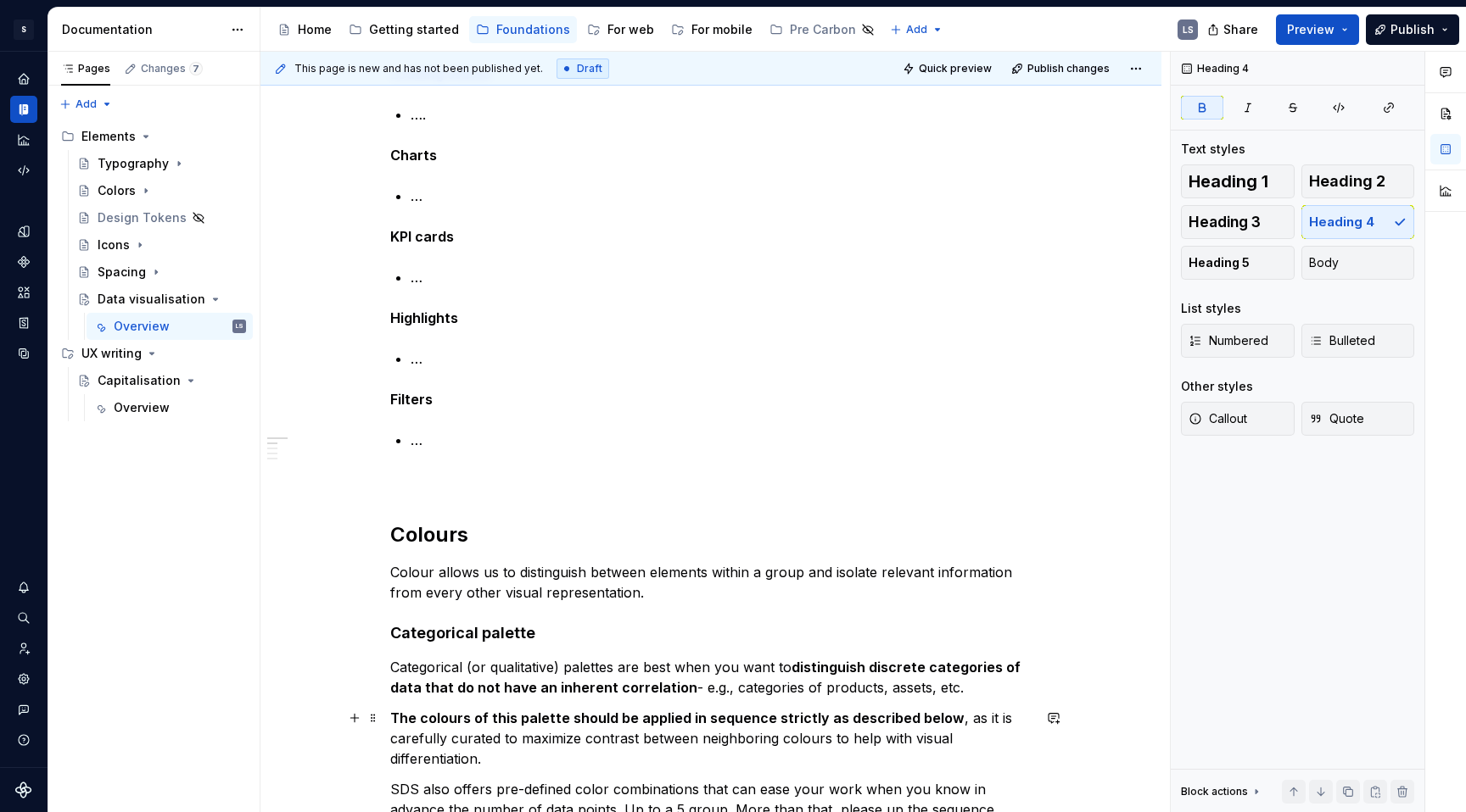
scroll to position [575, 0]
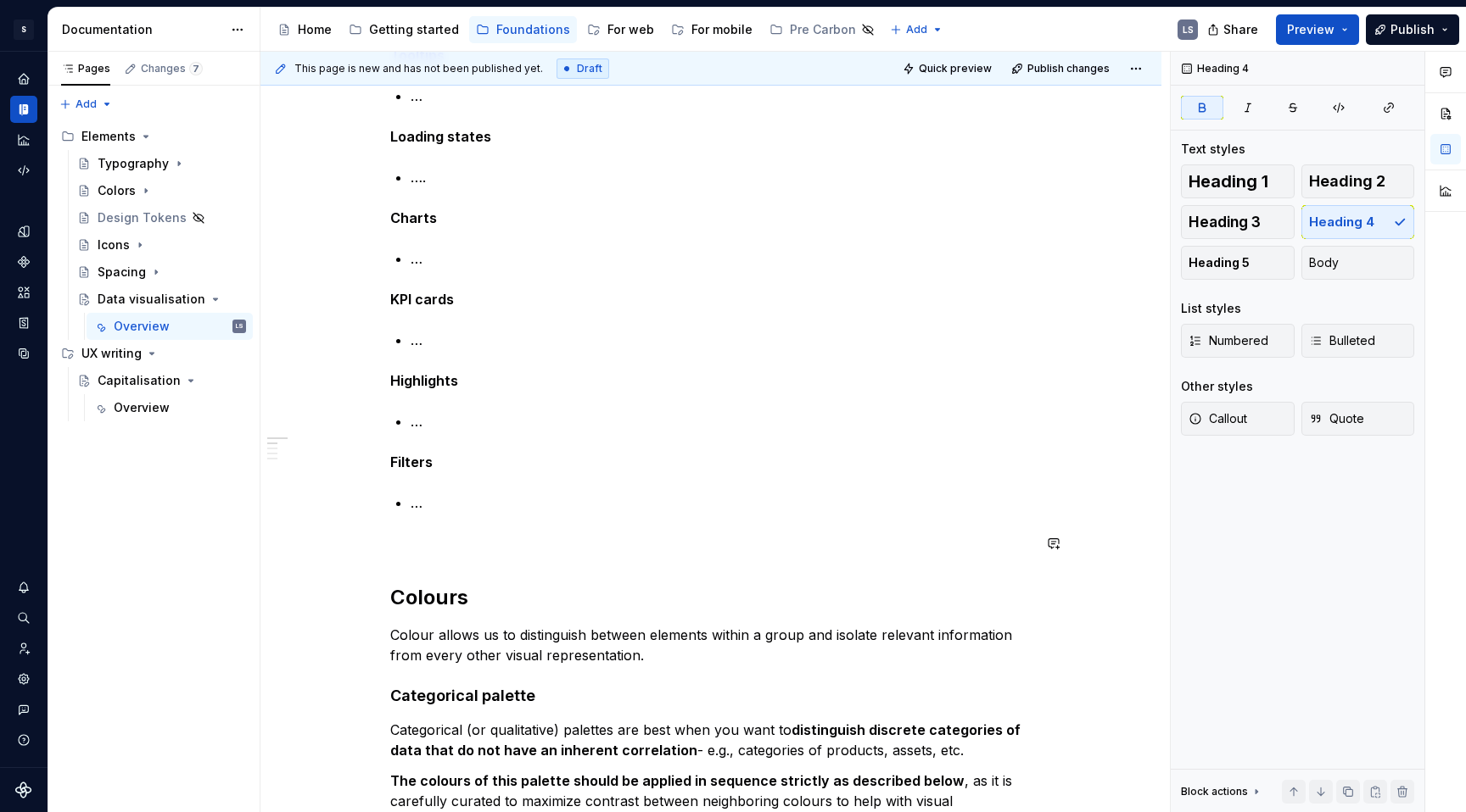
click at [448, 508] on p "…" at bounding box center [721, 503] width 621 height 21
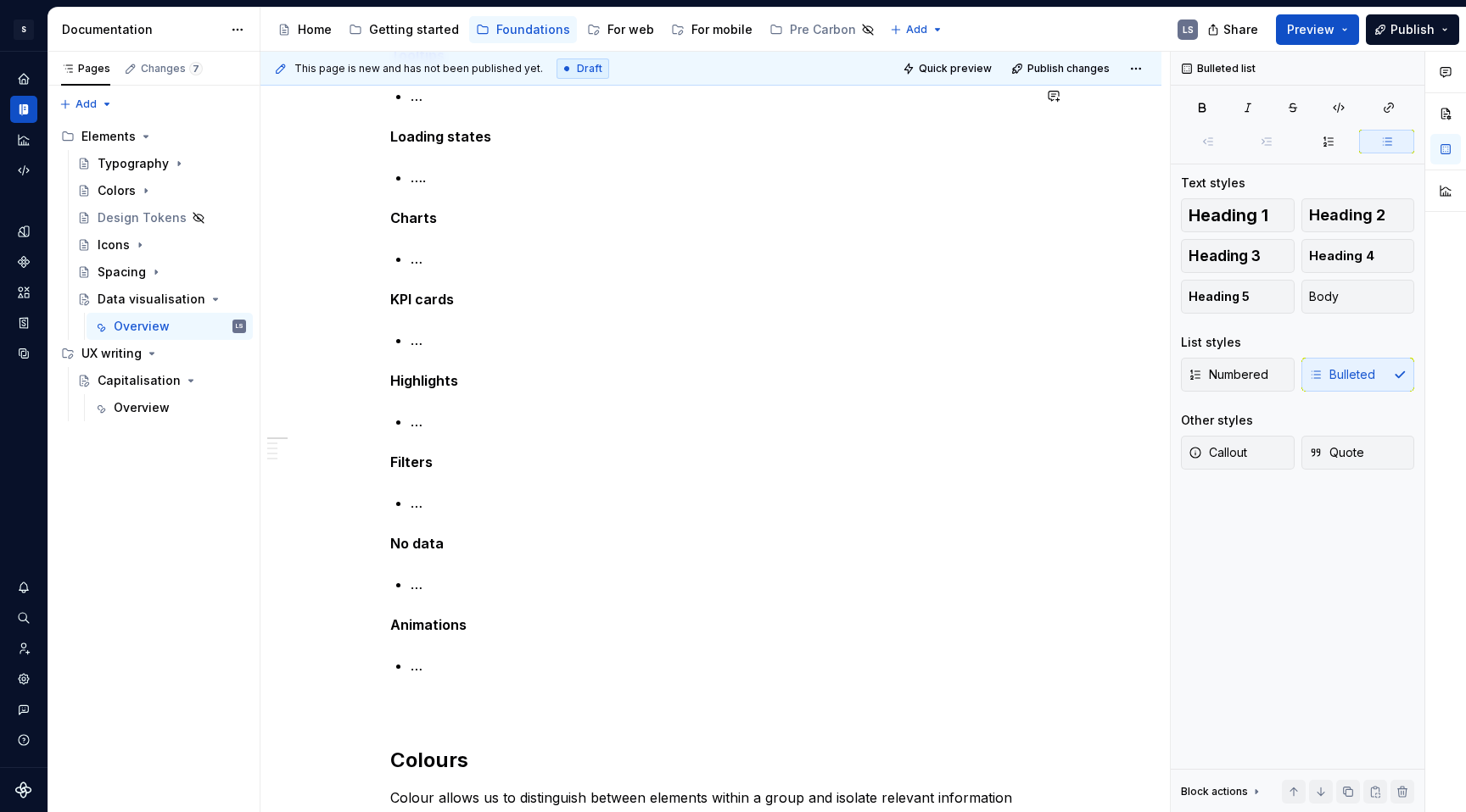
type textarea "*"
